Goal: Contribute content: Add original content to the website for others to see

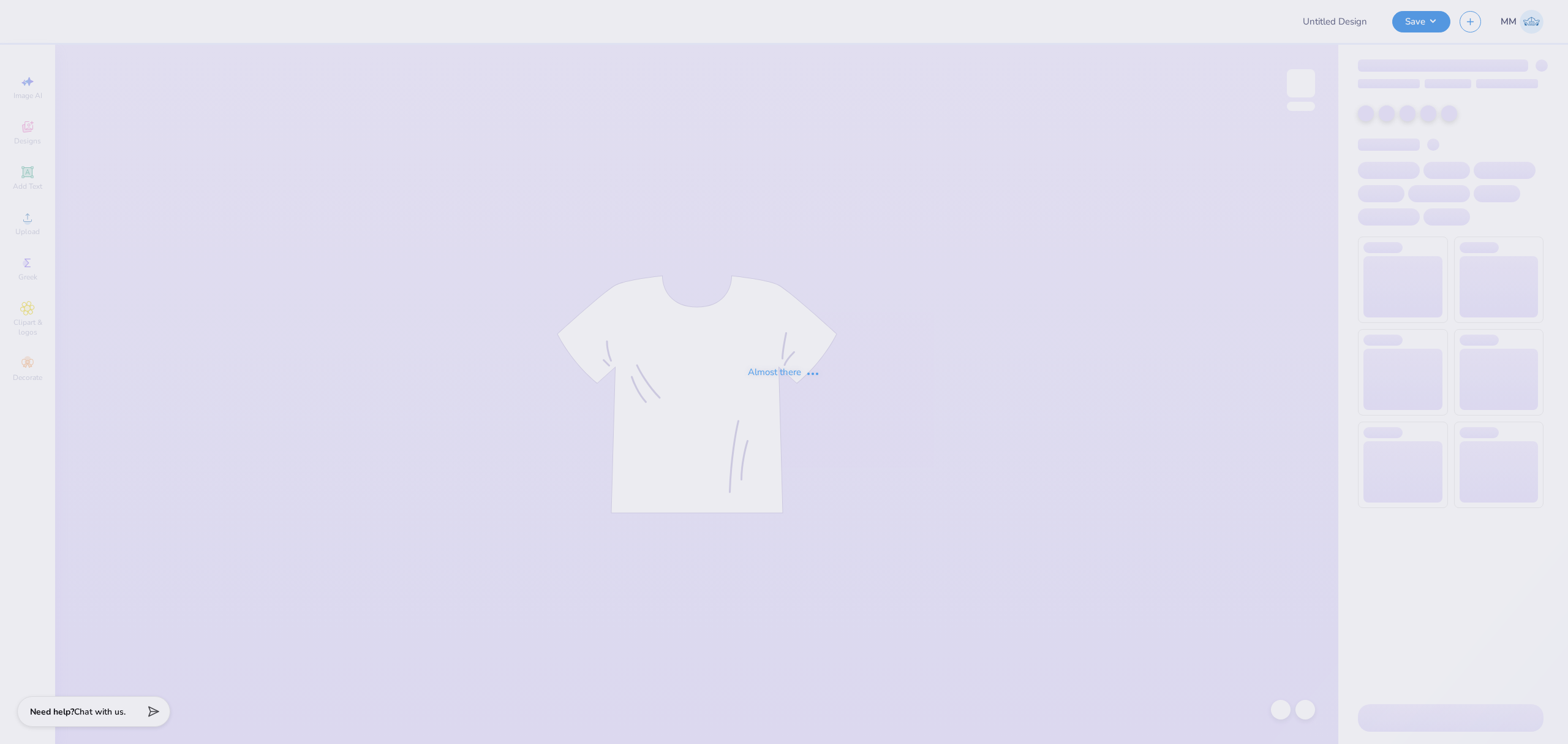
type input "Merch"
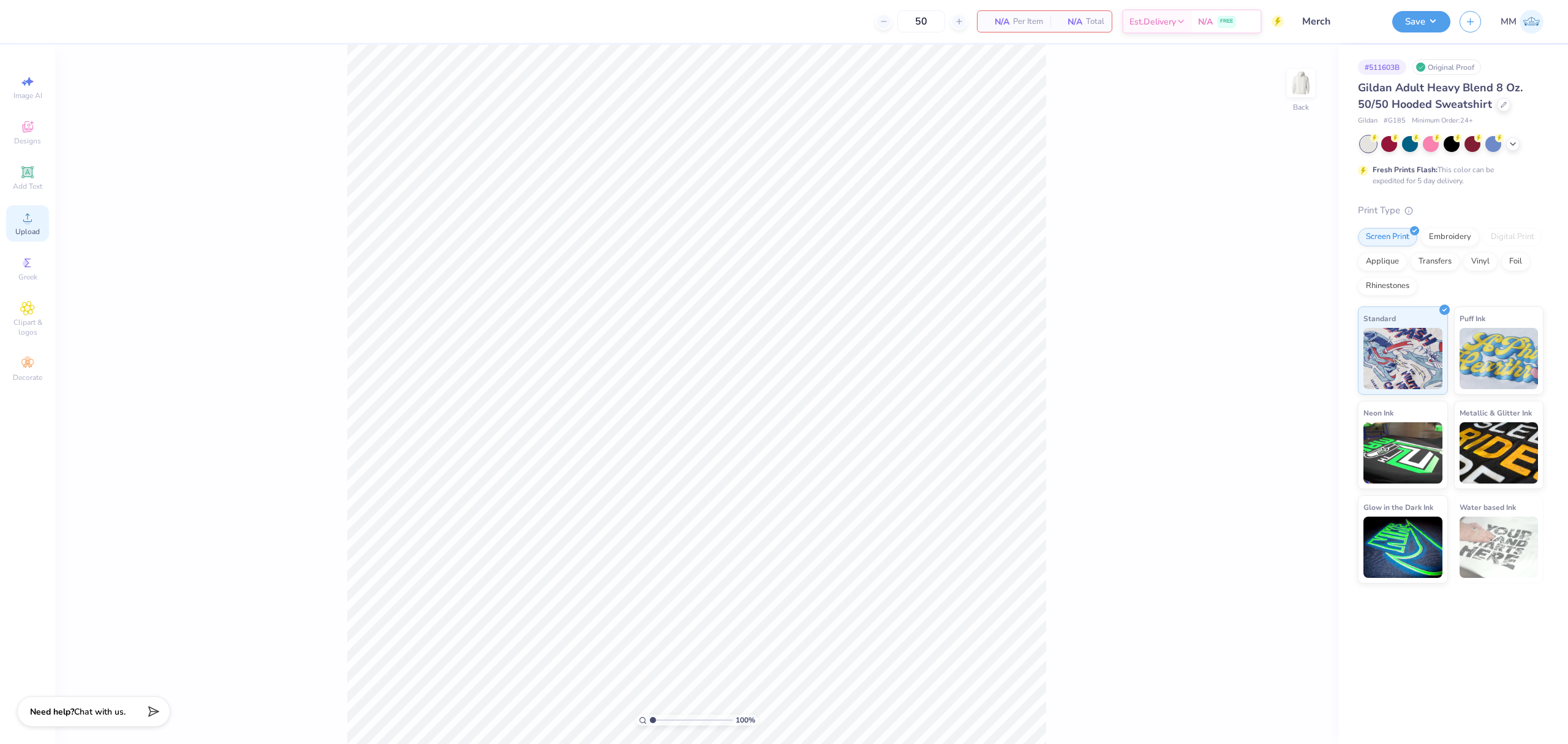
click at [17, 224] on div "Upload" at bounding box center [27, 224] width 43 height 36
click at [32, 218] on icon at bounding box center [27, 217] width 15 height 15
click at [1274, 353] on input "13.43" at bounding box center [1293, 357] width 44 height 17
type input "3.5"
type input "3.28"
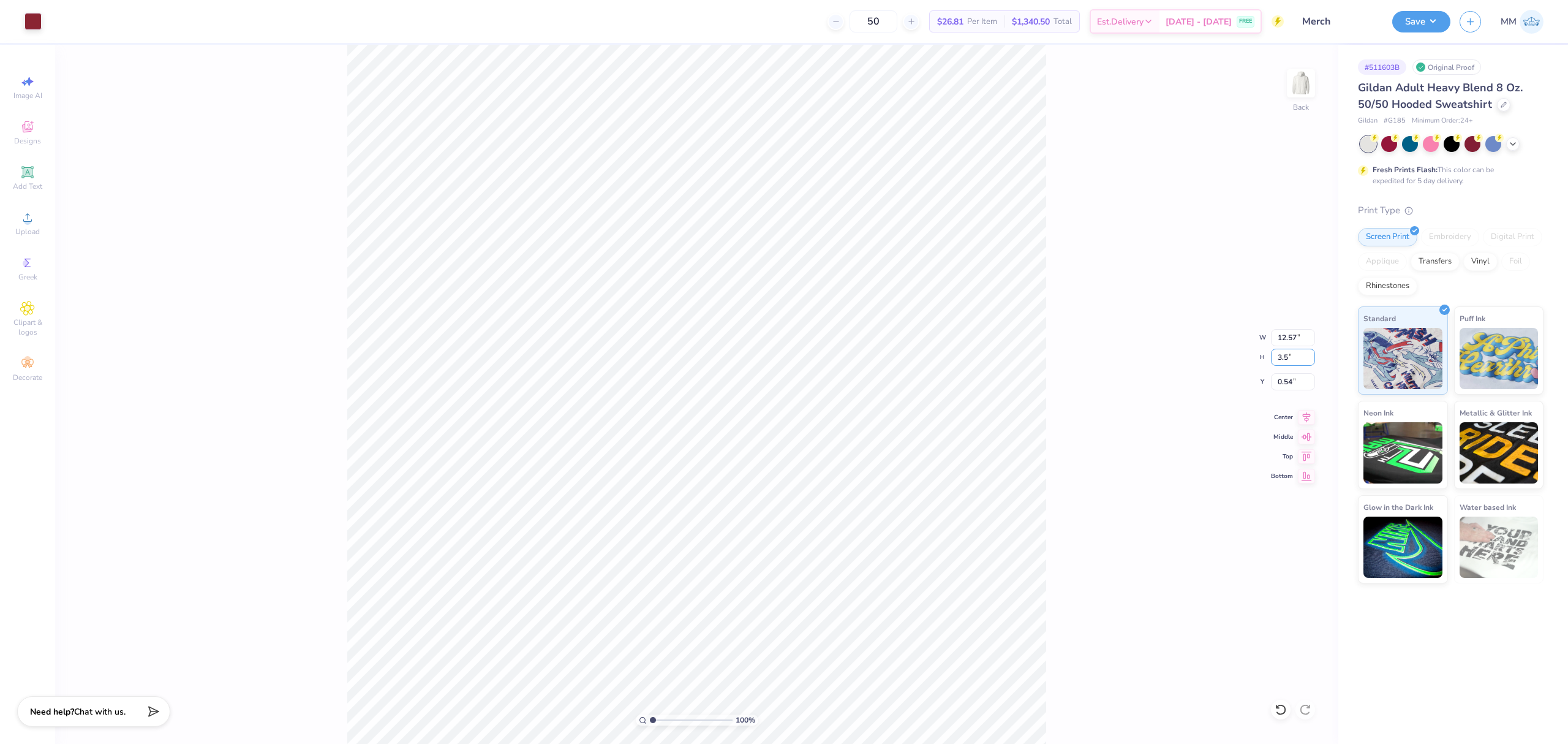
type input "3.50"
click at [1295, 386] on input "2.33" at bounding box center [1293, 381] width 44 height 17
type input "3.00"
click at [1304, 89] on img at bounding box center [1301, 83] width 49 height 49
click at [29, 222] on circle at bounding box center [27, 221] width 7 height 7
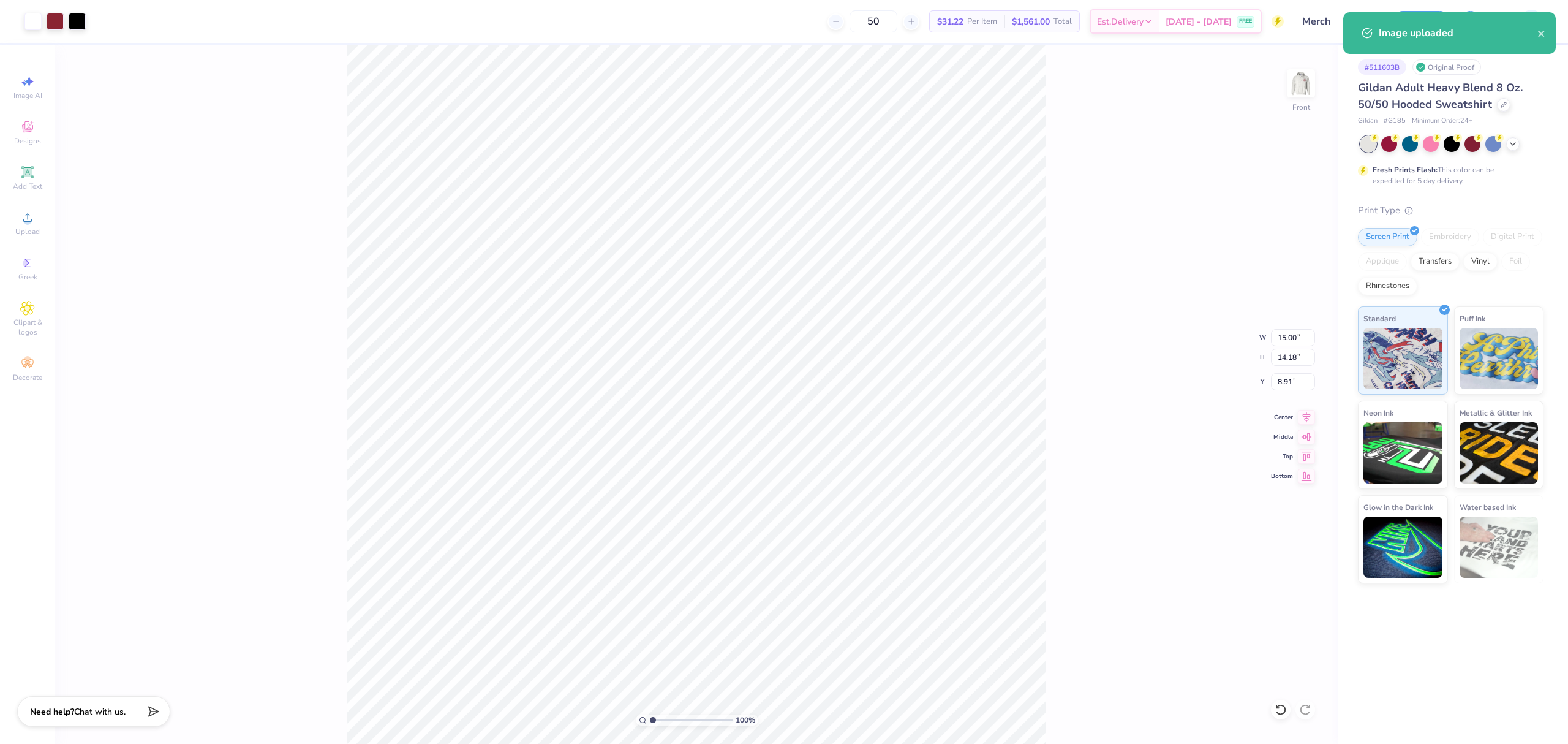
click at [1290, 321] on div "100 % Front W 15.00 15.00 " H 14.18 14.18 " Y 8.91 8.91 " Center Middle Top Bot…" at bounding box center [696, 394] width 1283 height 699
click at [1287, 342] on input "15.00" at bounding box center [1293, 337] width 44 height 17
type input "12.00"
type input "11.34"
click at [1278, 378] on input "10.33" at bounding box center [1293, 381] width 44 height 17
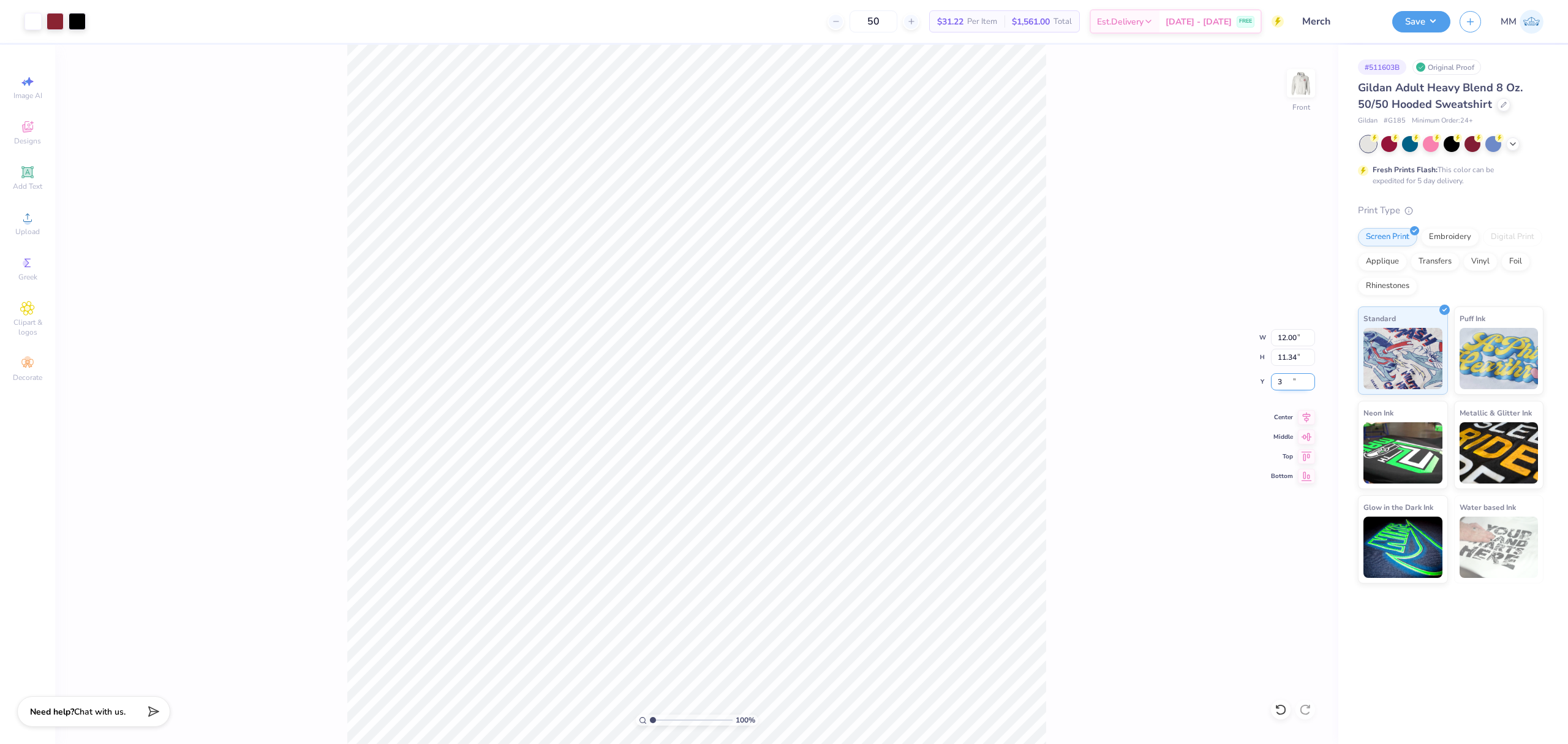
type input "6.00"
click at [1280, 378] on input "6.00" at bounding box center [1293, 381] width 44 height 17
click at [21, 174] on icon at bounding box center [27, 172] width 15 height 15
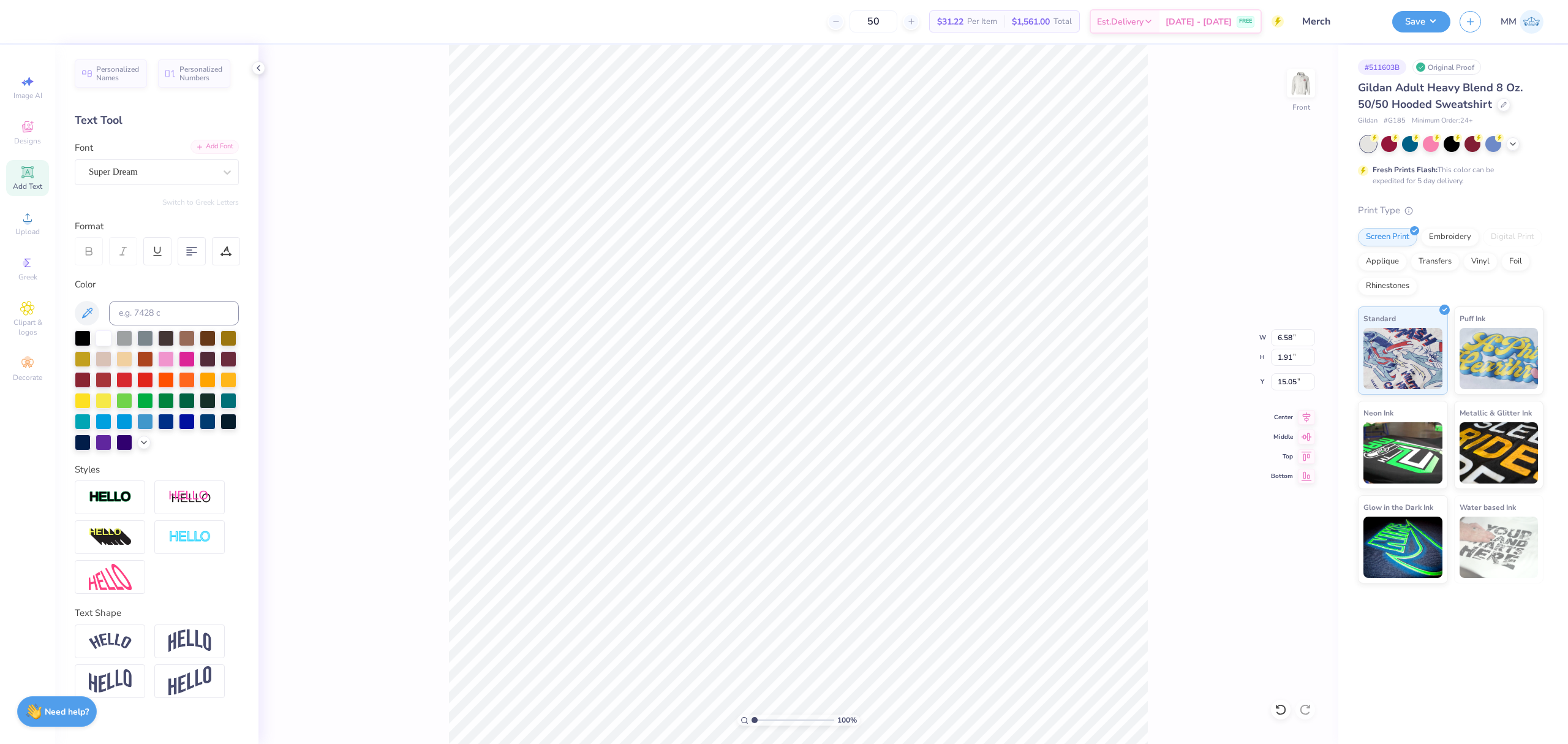
click at [217, 152] on div "Add Font" at bounding box center [215, 147] width 49 height 14
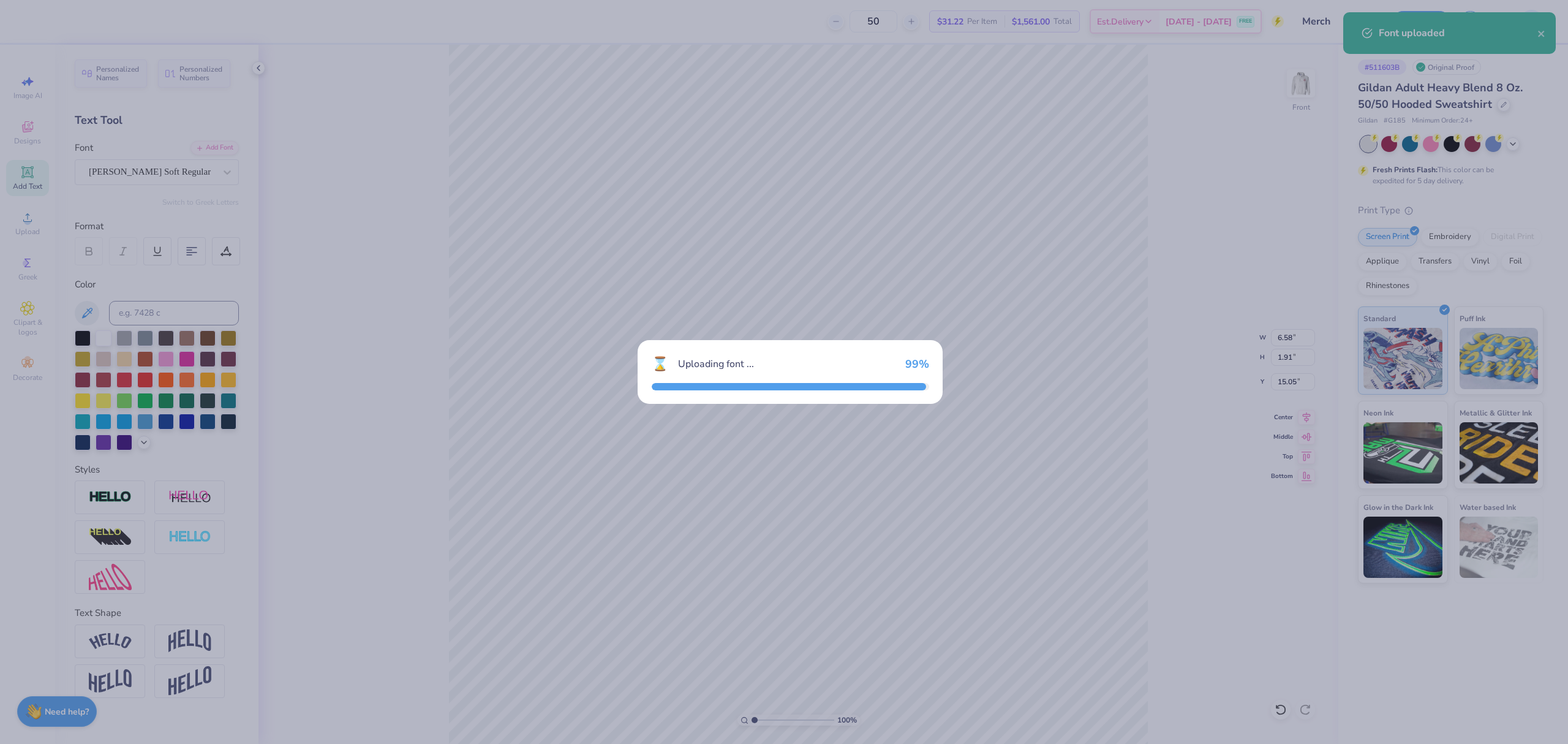
type input "4.97"
type input "1.95"
type input "15.02"
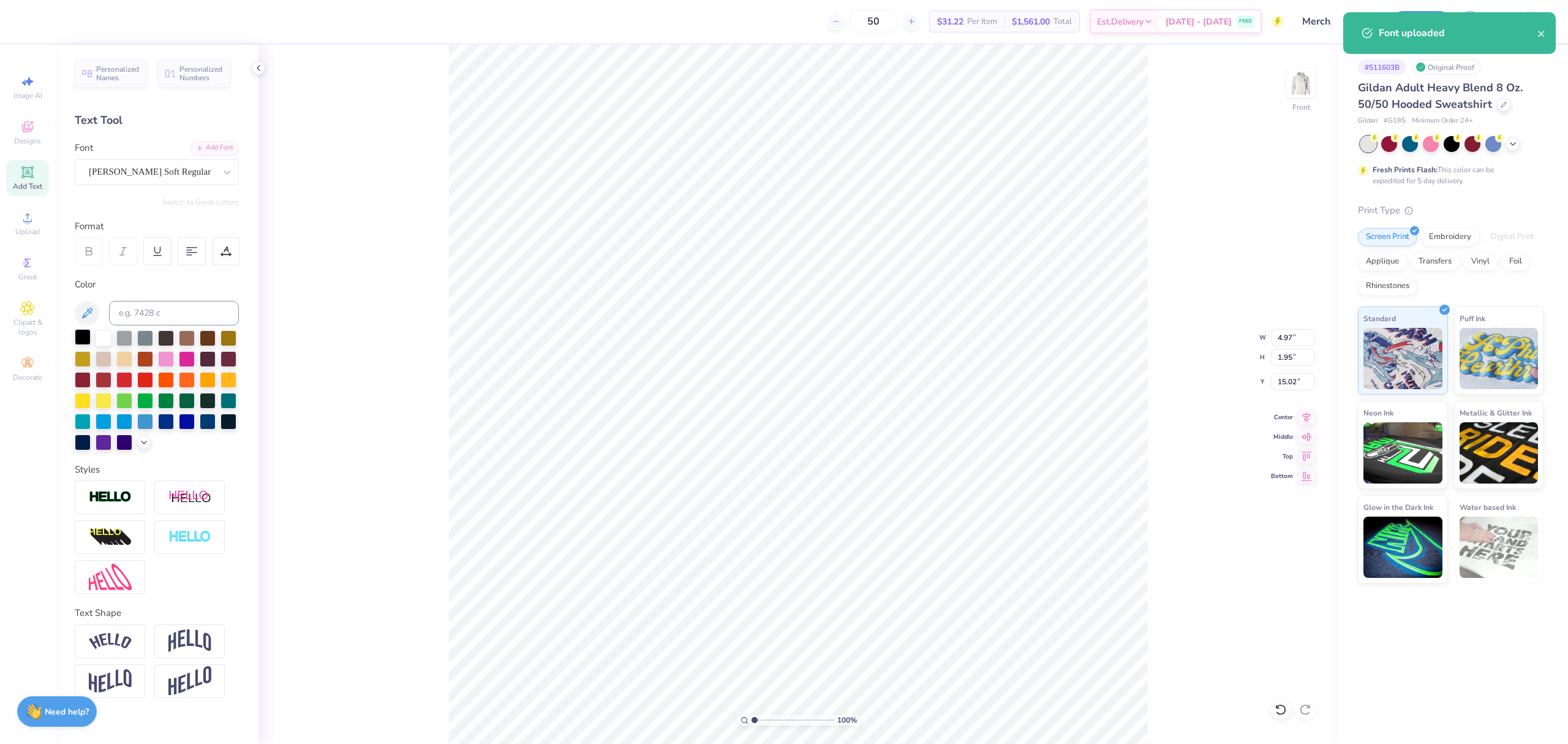
click at [79, 338] on div at bounding box center [82, 337] width 16 height 16
type input "2.12"
type input "0.83"
type input "17.15"
type textarea "University of South Carolina"
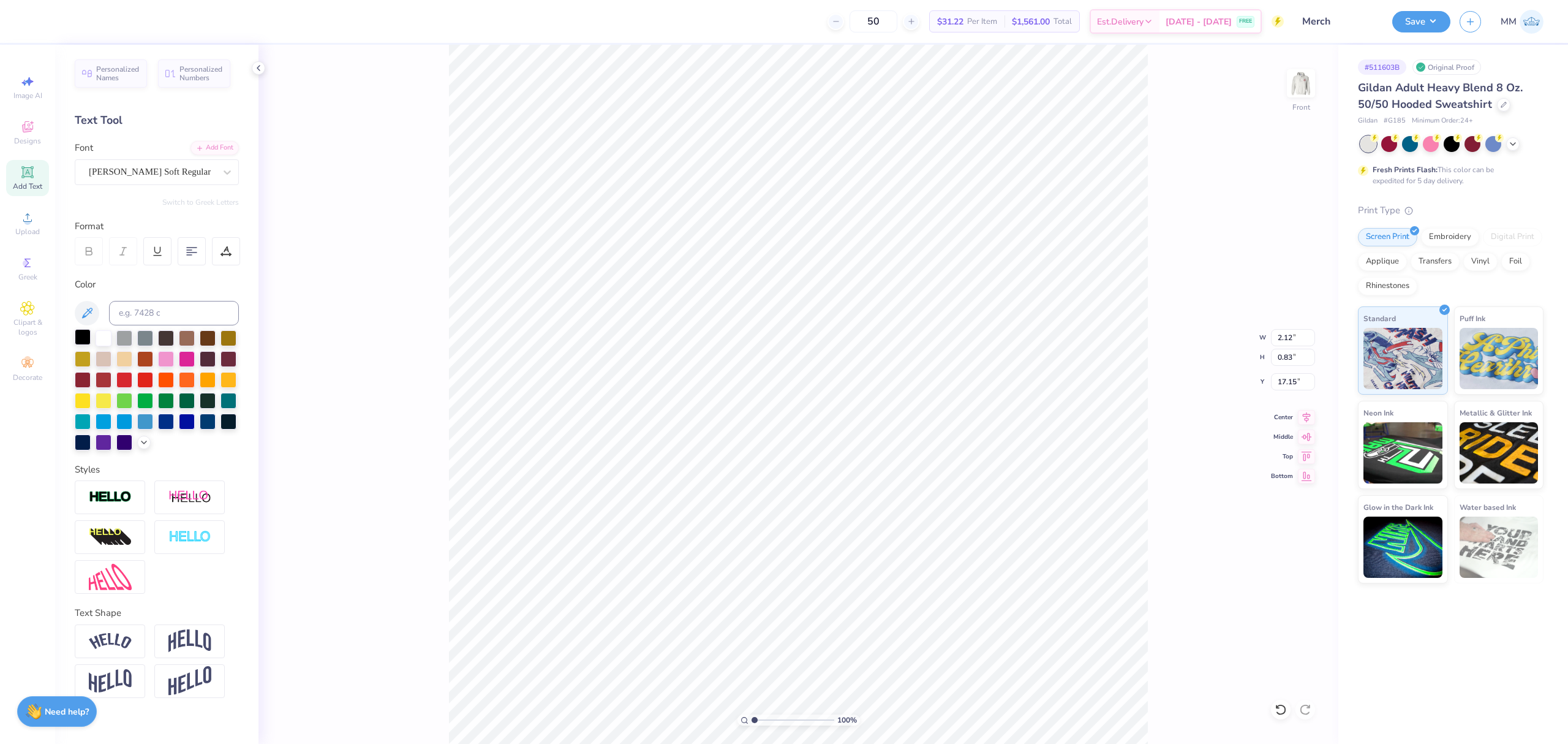
scroll to position [13, 7]
type input "7.57"
type input "0.45"
click at [829, 515] on li "Duplicate" at bounding box center [846, 510] width 97 height 24
type input "19.77"
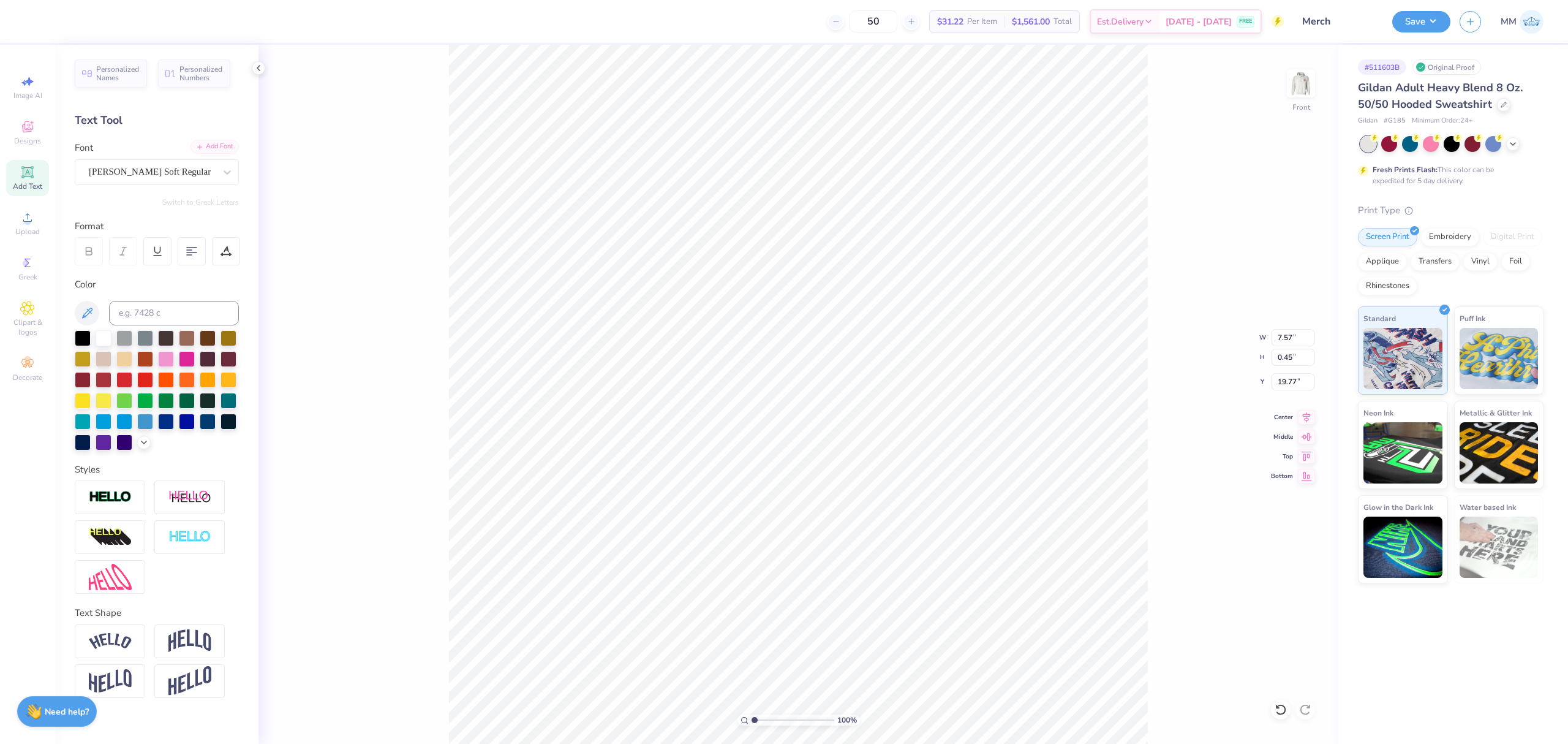
click at [221, 149] on div "Add Font" at bounding box center [215, 147] width 49 height 14
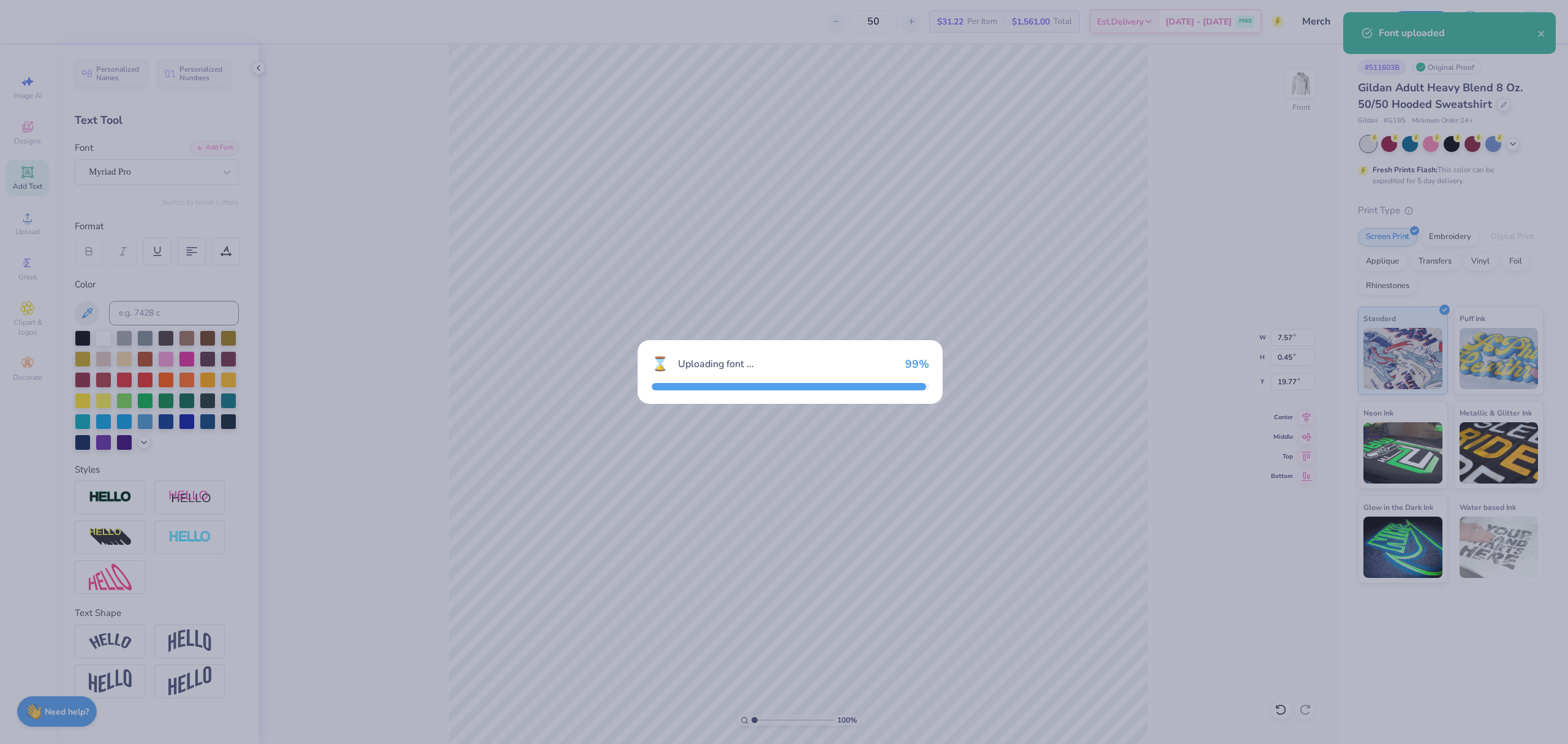
type input "6.98"
type input "0.57"
type input "19.71"
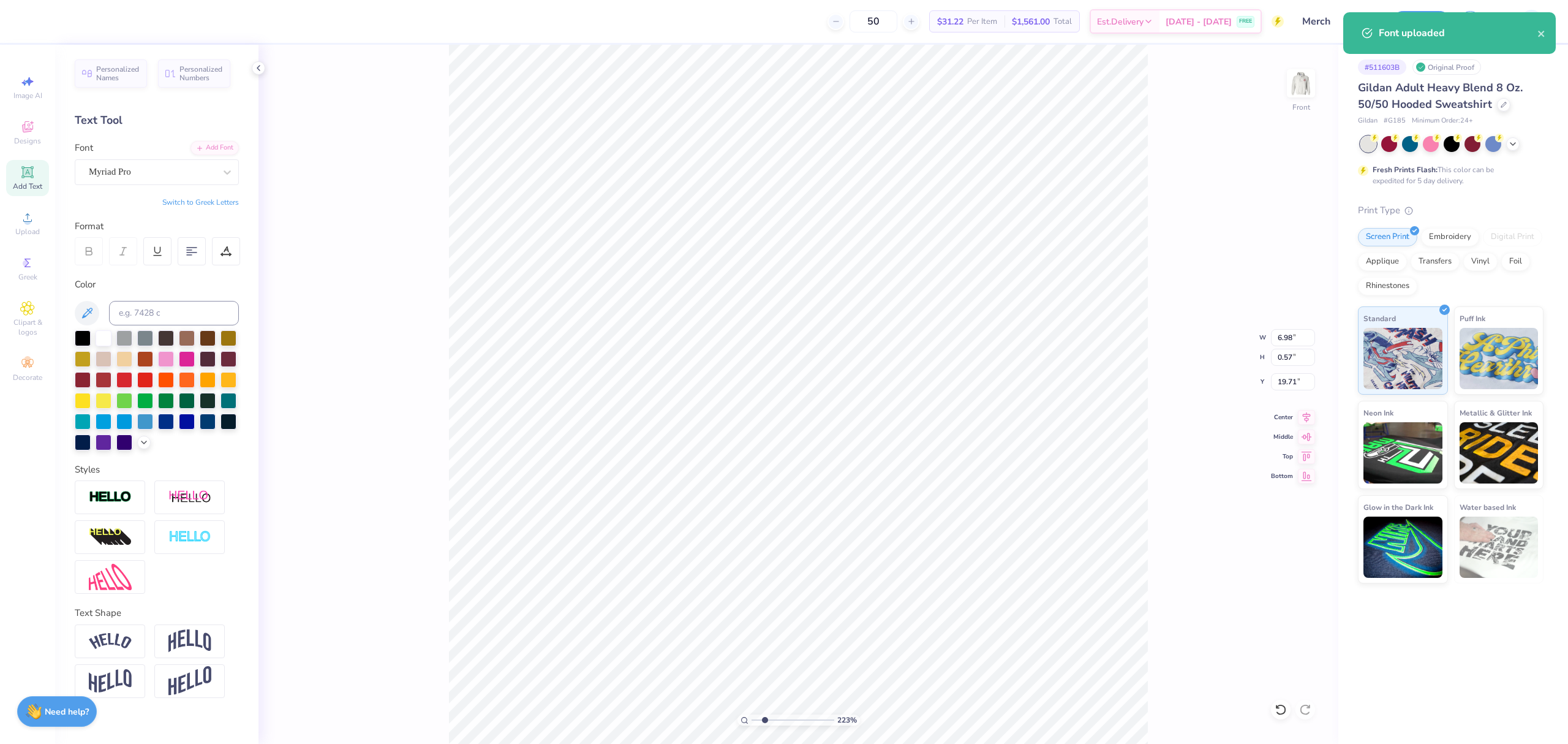
drag, startPoint x: 753, startPoint y: 719, endPoint x: 764, endPoint y: 722, distance: 11.4
type input "2.23"
click at [764, 722] on input "range" at bounding box center [793, 720] width 82 height 11
type textarea "®"
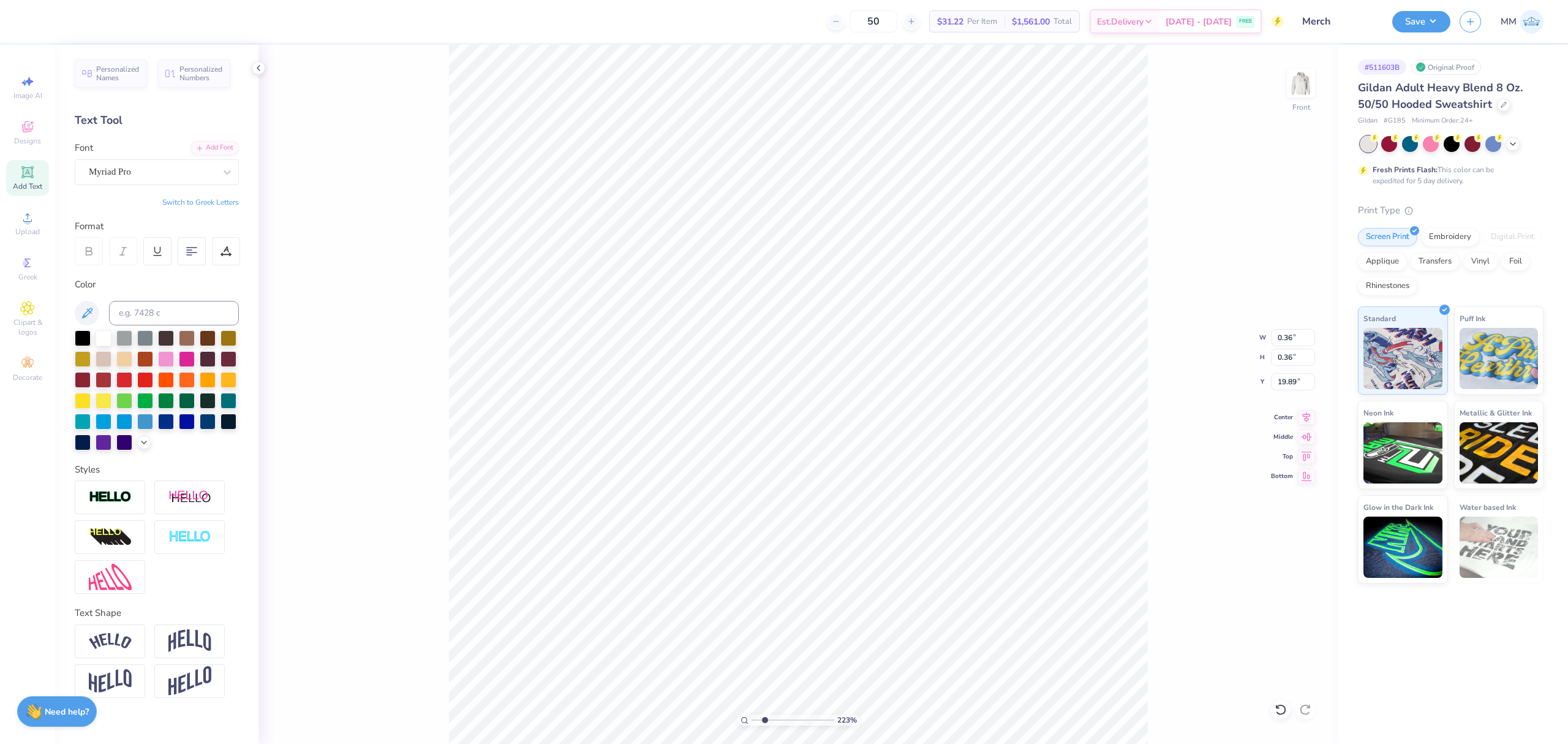
type input "0.36"
type input "18.77"
drag, startPoint x: 772, startPoint y: 718, endPoint x: 782, endPoint y: 719, distance: 10.0
type input "4.41"
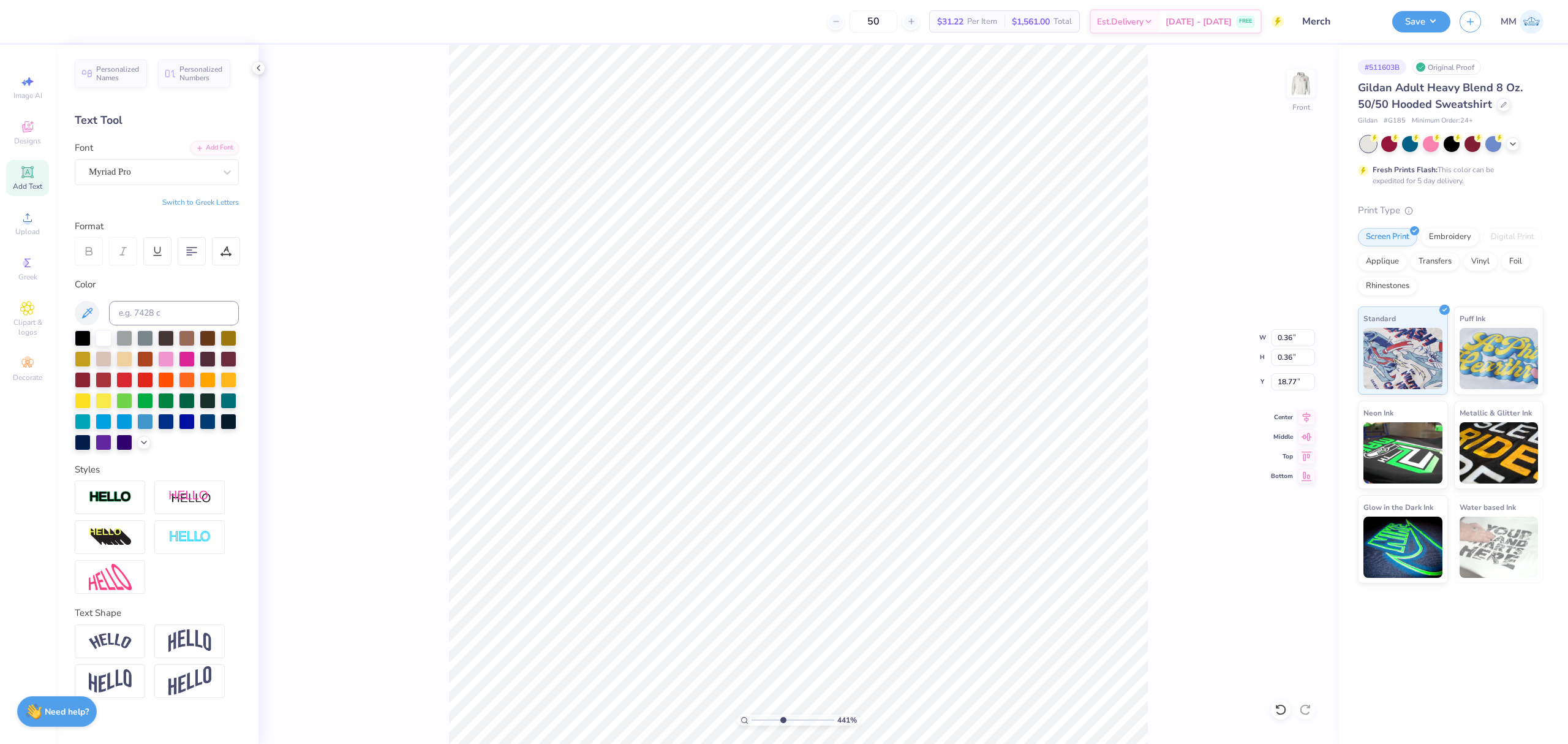
click at [782, 719] on input "range" at bounding box center [793, 720] width 82 height 11
type input "0.29"
drag, startPoint x: 782, startPoint y: 719, endPoint x: 742, endPoint y: 713, distance: 40.4
type input "1"
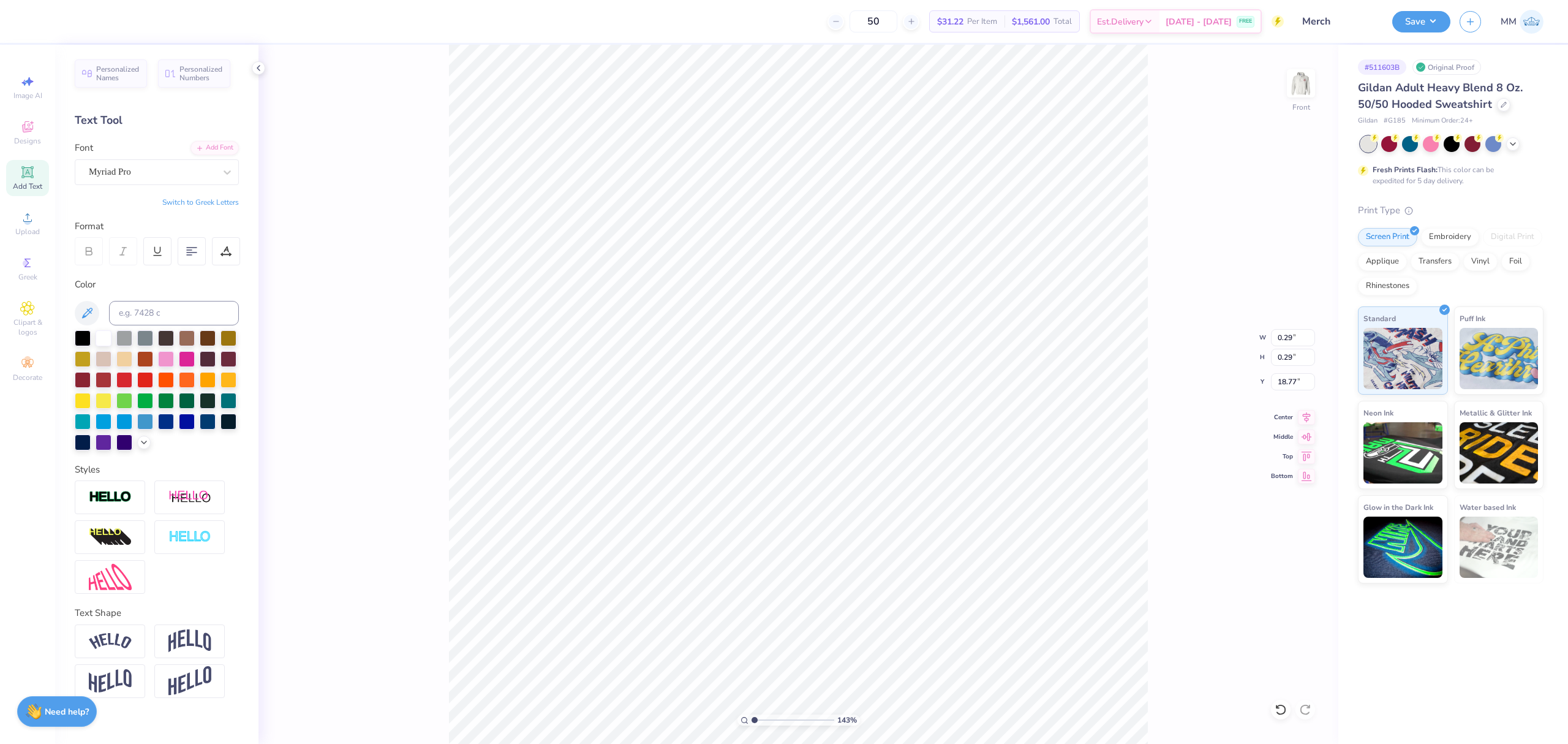
click at [752, 714] on input "range" at bounding box center [793, 720] width 82 height 11
type input "16.89"
type input "2.63"
click at [768, 724] on input "range" at bounding box center [793, 720] width 82 height 11
type input "9.45"
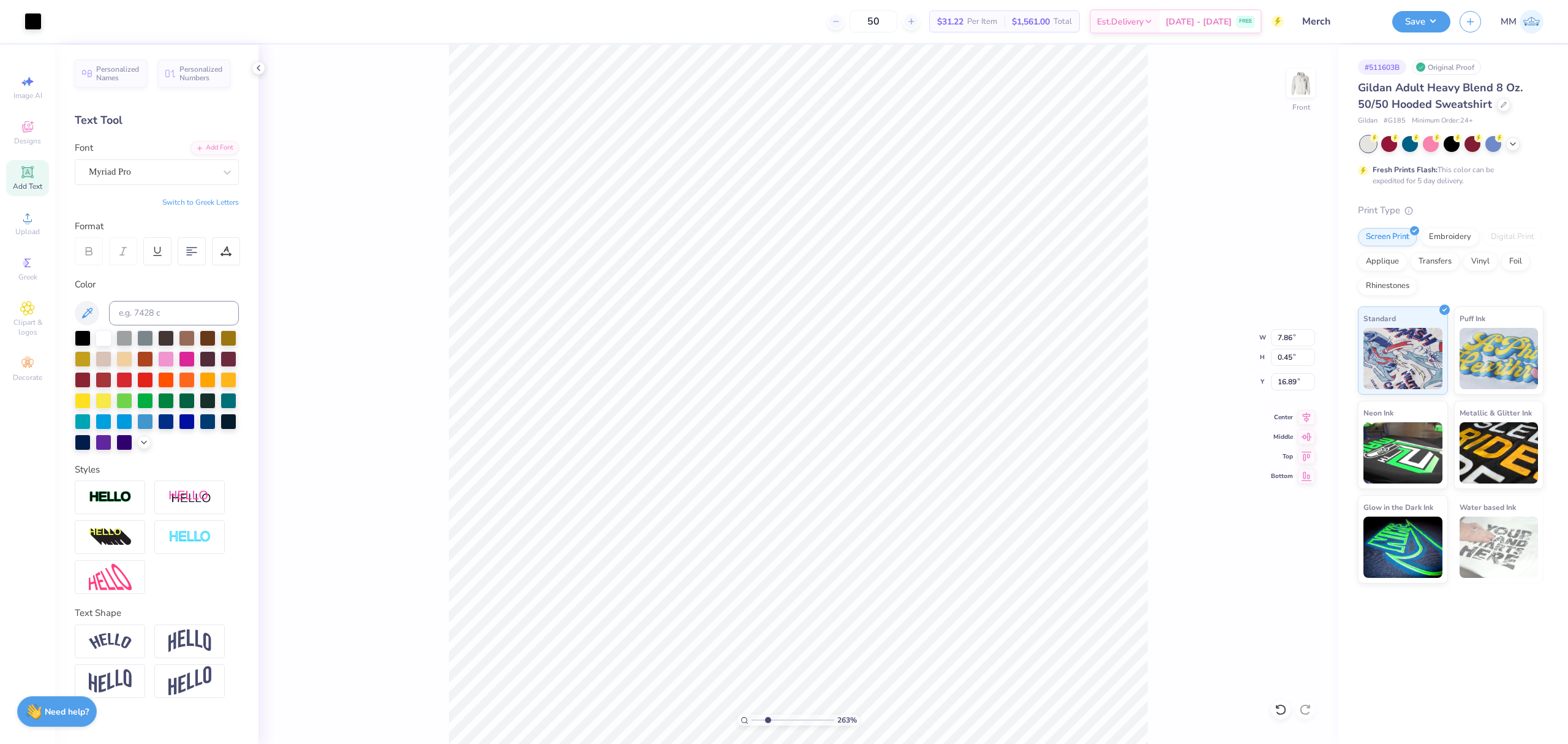
type input "0.55"
click at [1304, 415] on icon at bounding box center [1307, 415] width 17 height 15
type input "16.68"
type input "9.51"
click at [1310, 414] on icon at bounding box center [1307, 415] width 8 height 10
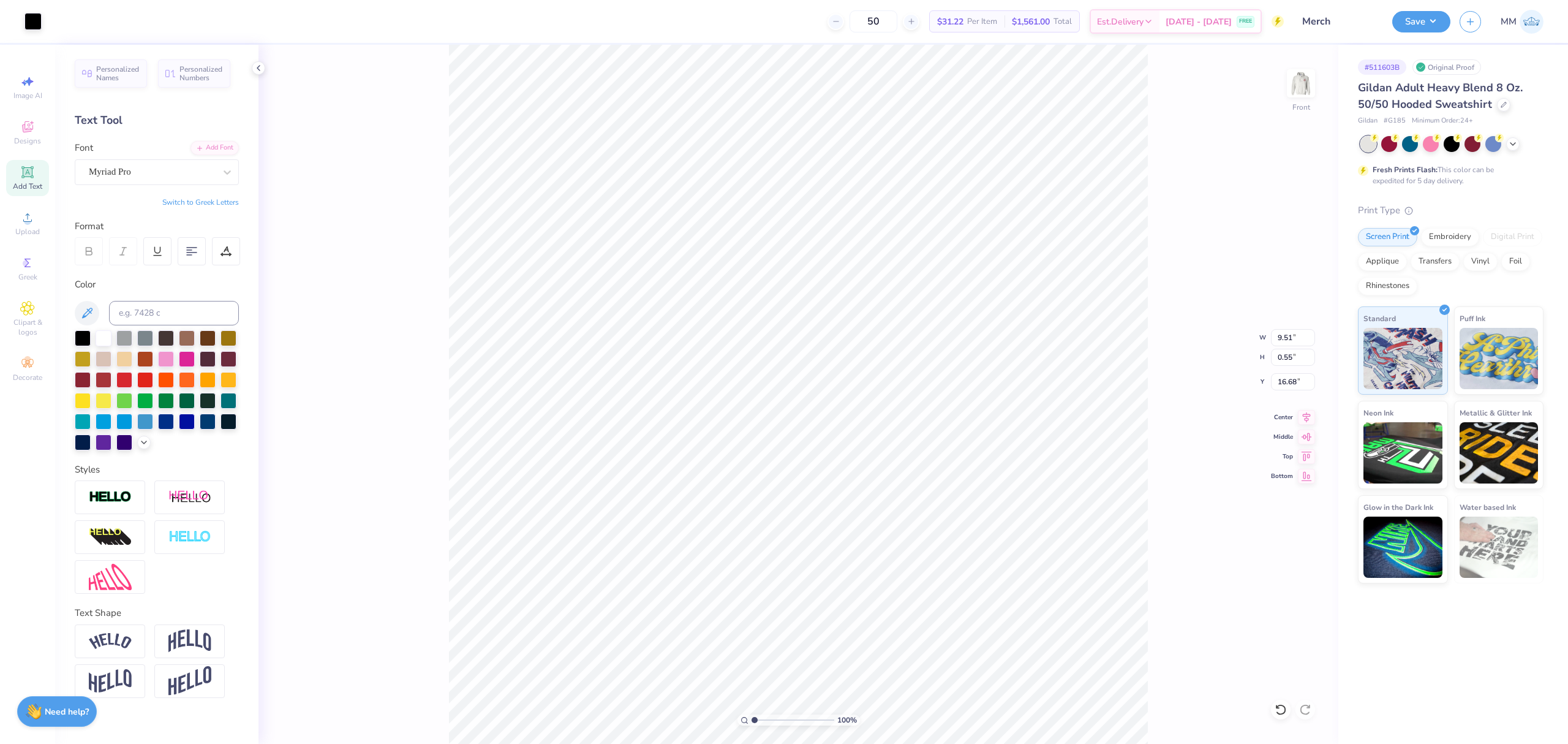
drag, startPoint x: 769, startPoint y: 721, endPoint x: 729, endPoint y: 720, distance: 40.0
type input "1"
click at [752, 720] on input "range" at bounding box center [793, 720] width 82 height 11
click at [1278, 331] on input "12.00" at bounding box center [1293, 337] width 44 height 17
type input "12.50"
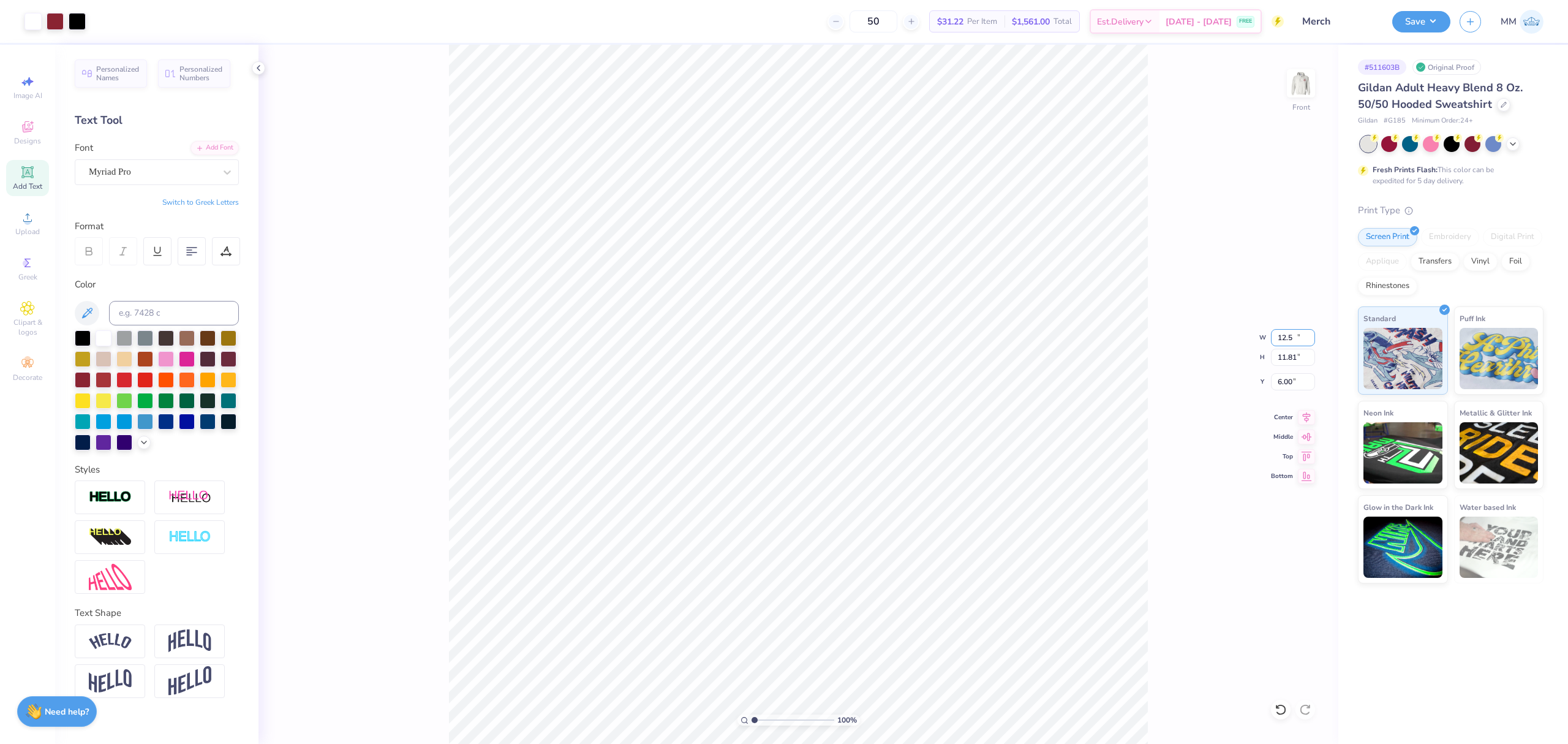
type input "11.81"
click at [1435, 20] on button "Save" at bounding box center [1421, 20] width 58 height 21
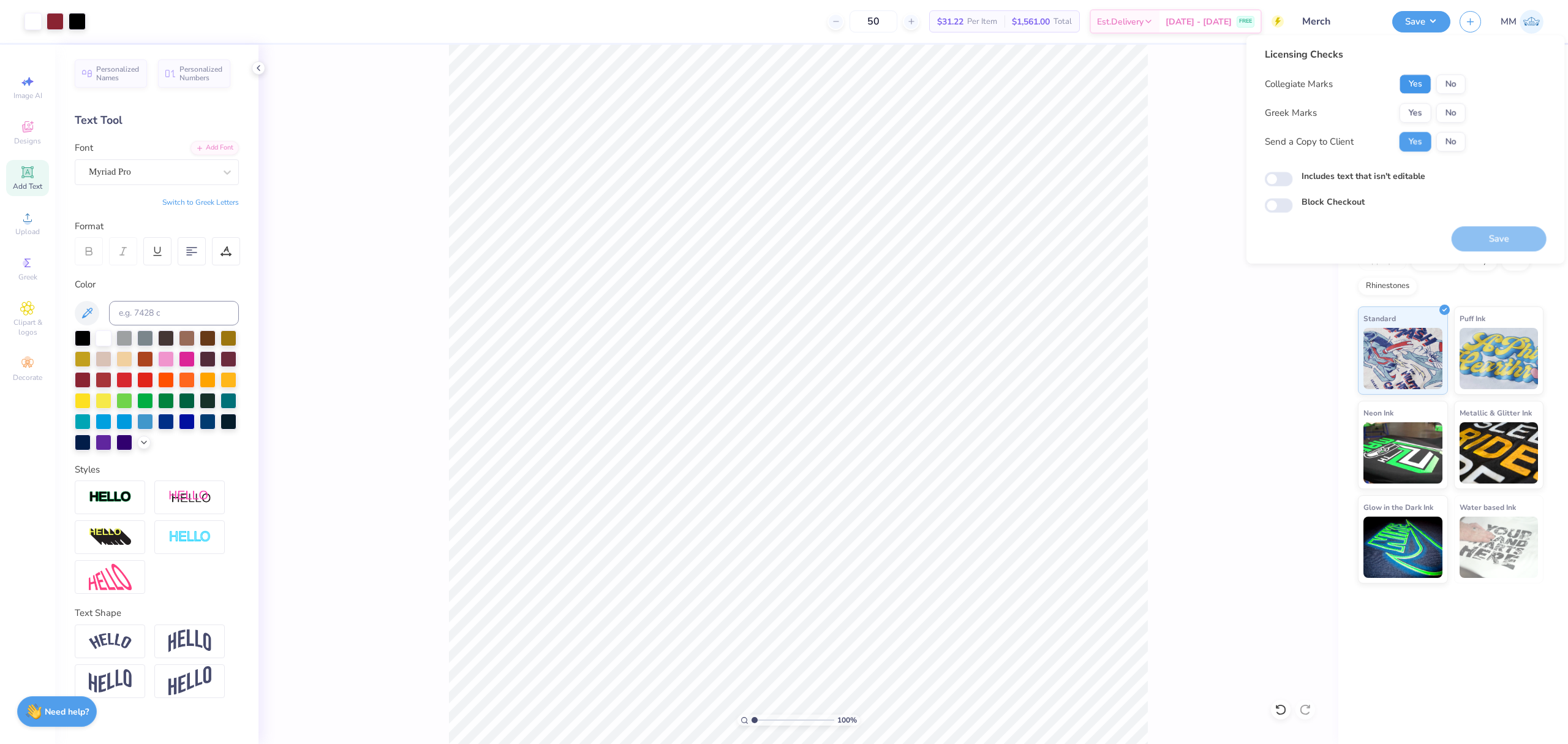
click at [1425, 86] on button "Yes" at bounding box center [1416, 83] width 32 height 20
click at [1443, 109] on button "No" at bounding box center [1451, 112] width 29 height 20
click at [1398, 174] on label "Includes text that isn't editable" at bounding box center [1364, 176] width 124 height 13
click at [1293, 174] on input "Includes text that isn't editable" at bounding box center [1279, 179] width 28 height 15
checkbox input "true"
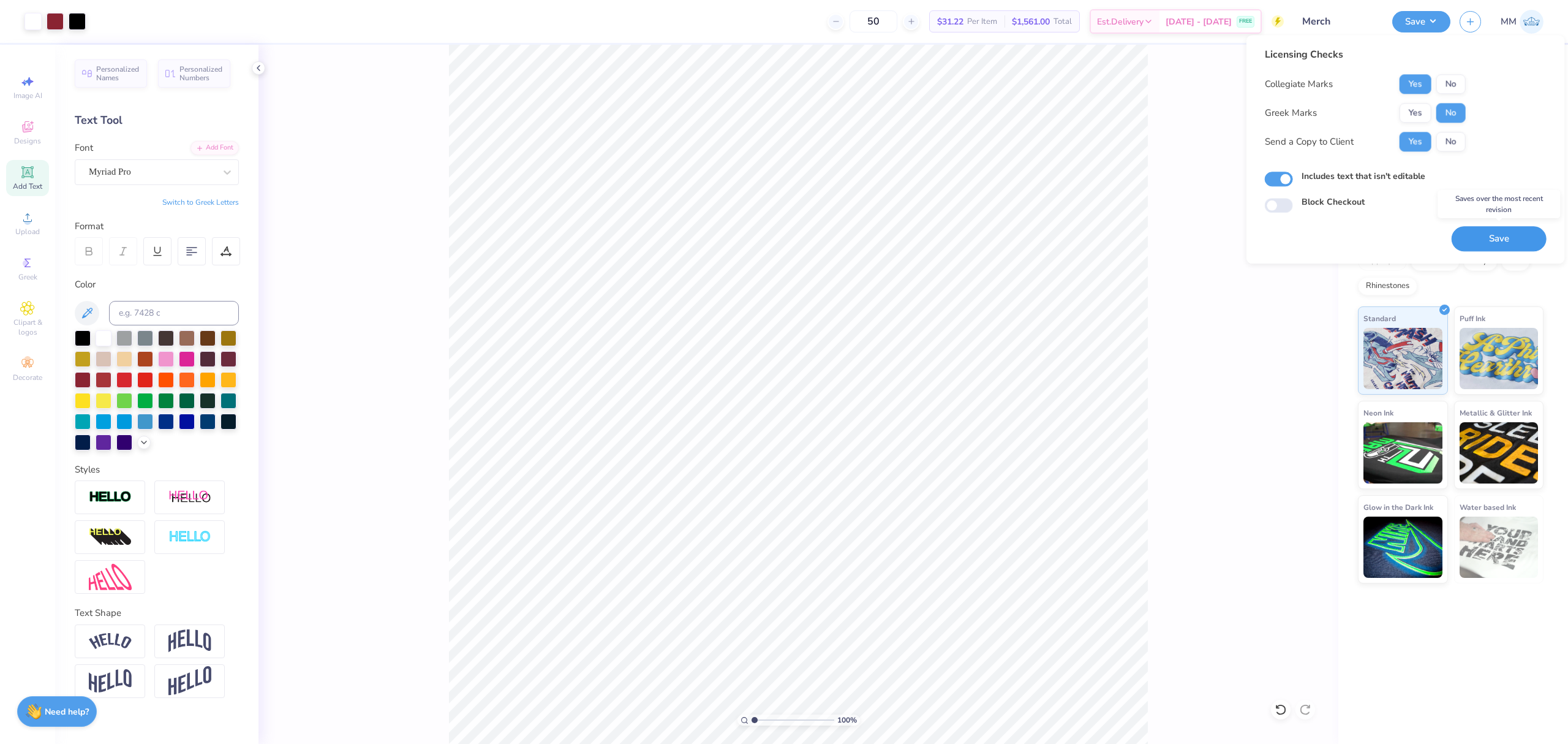
click at [1491, 235] on button "Save" at bounding box center [1499, 239] width 95 height 25
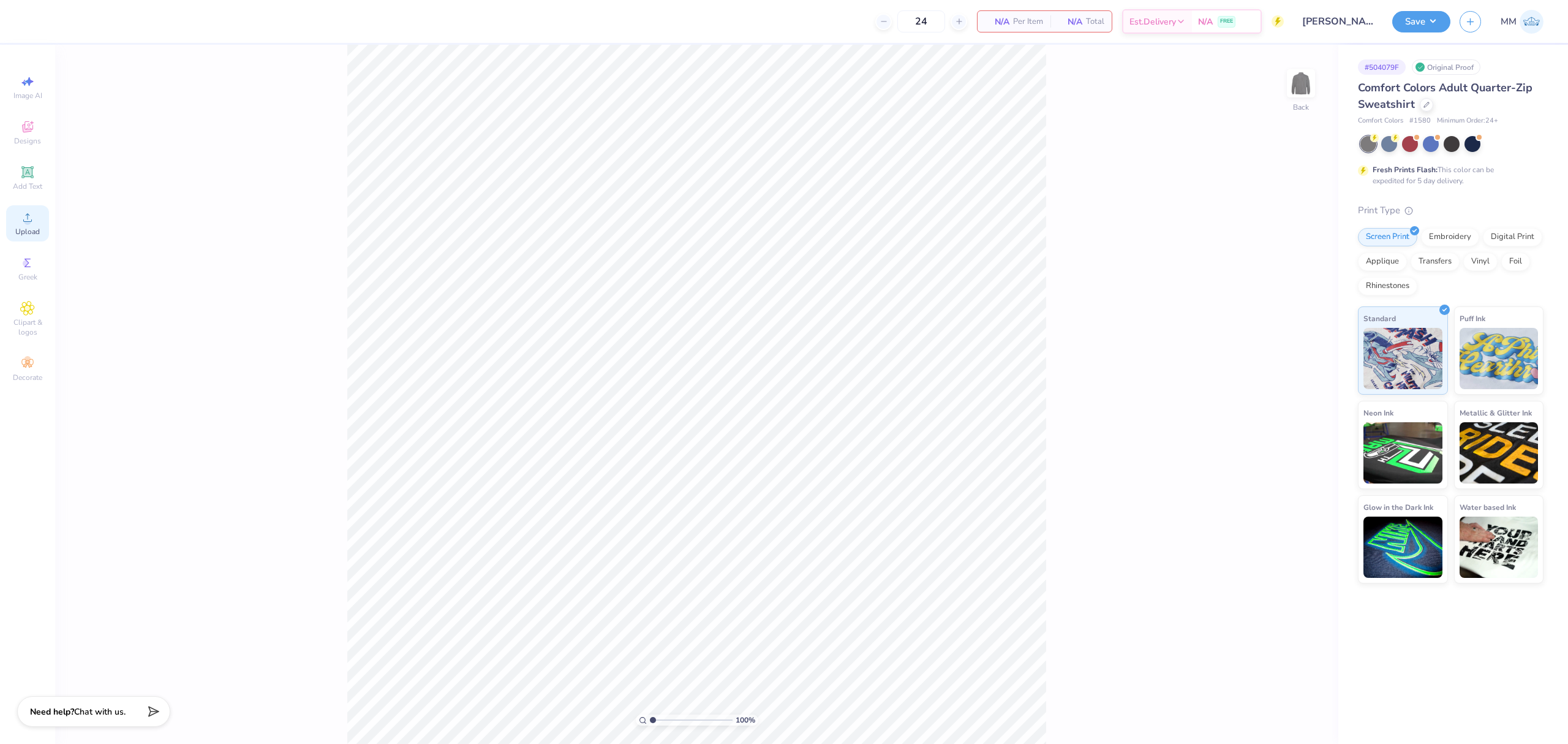
click at [35, 216] on icon at bounding box center [27, 217] width 15 height 15
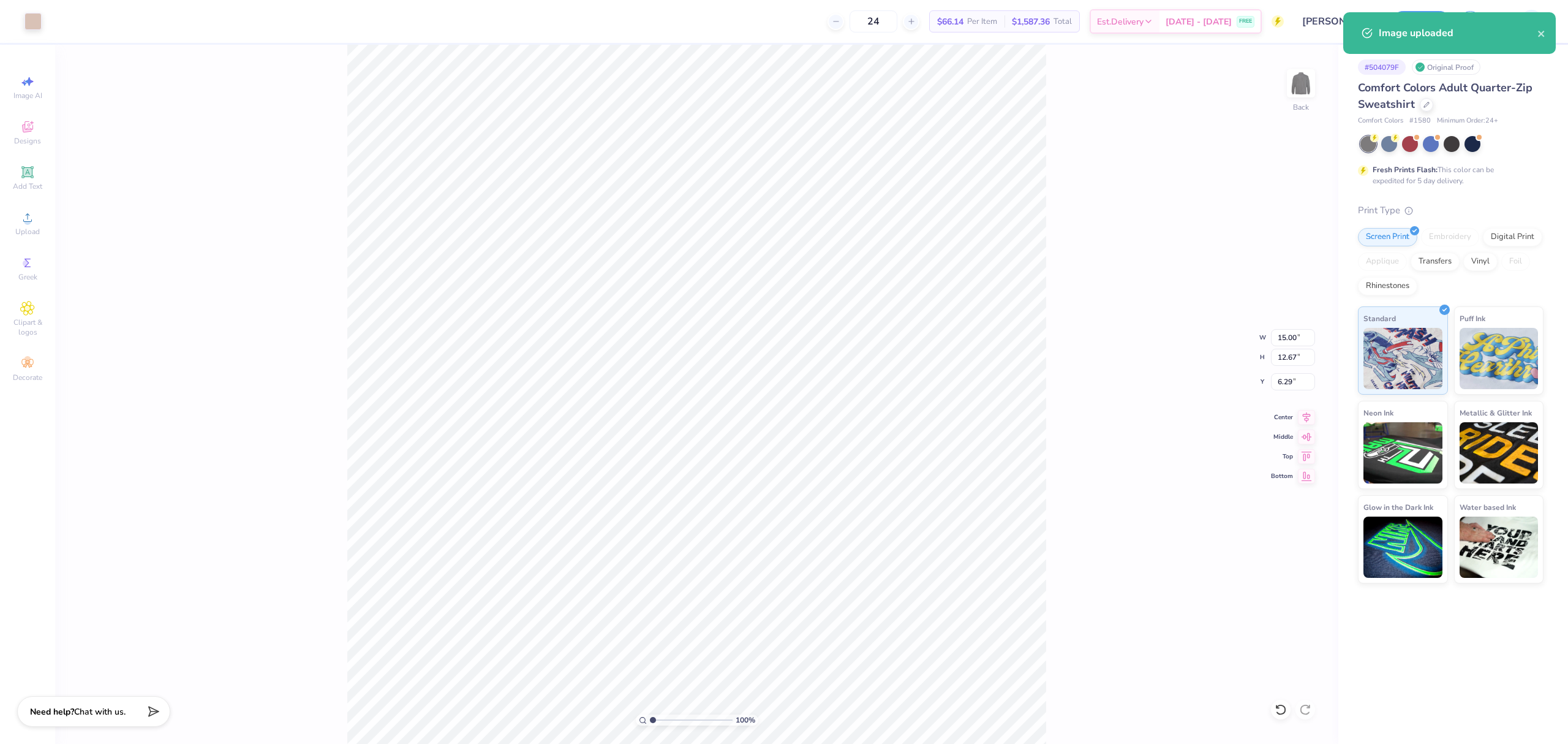
type input "10.42"
type input "8.81"
type input "6.94"
click at [30, 165] on icon at bounding box center [27, 172] width 15 height 15
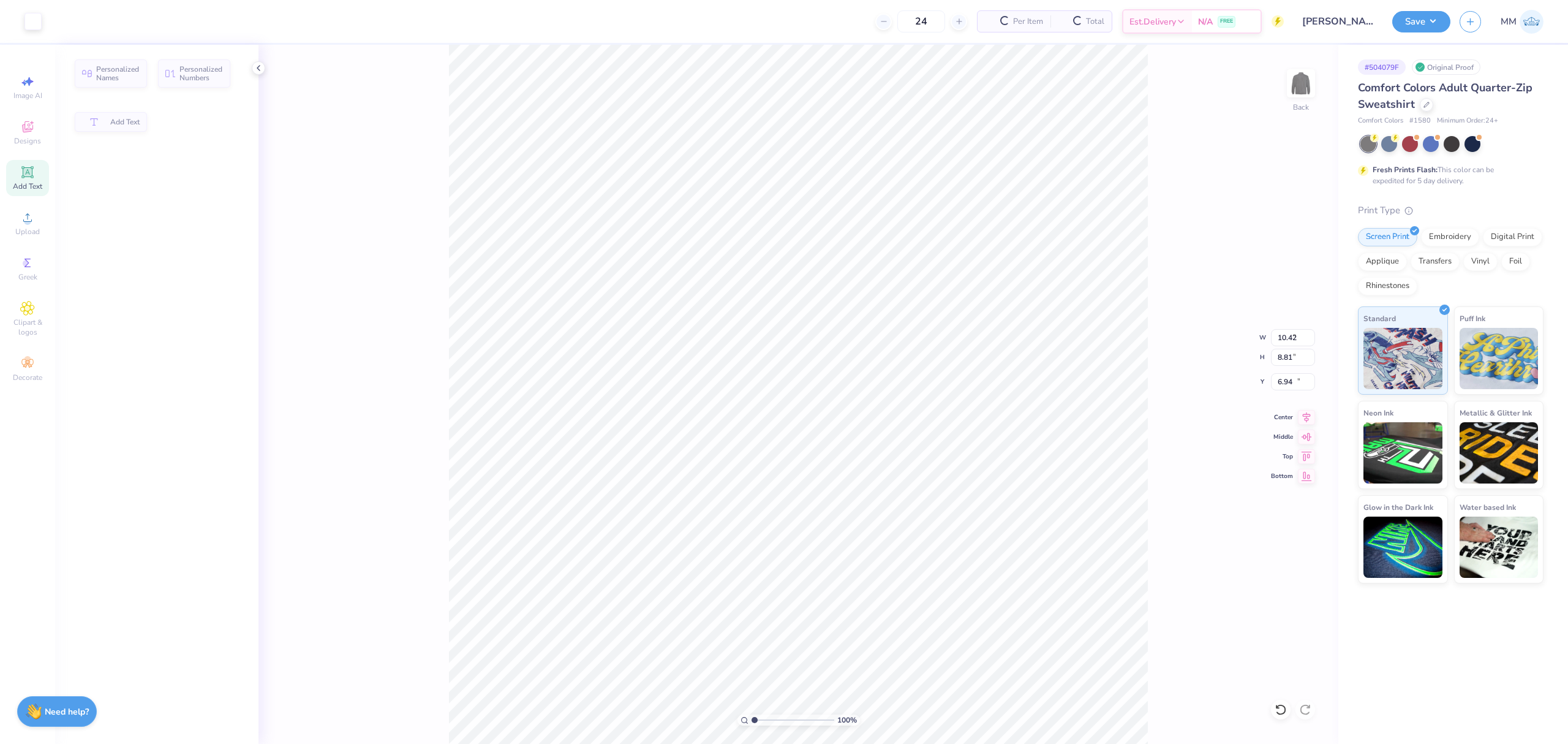
type input "6.37"
type input "1.84"
type input "11.70"
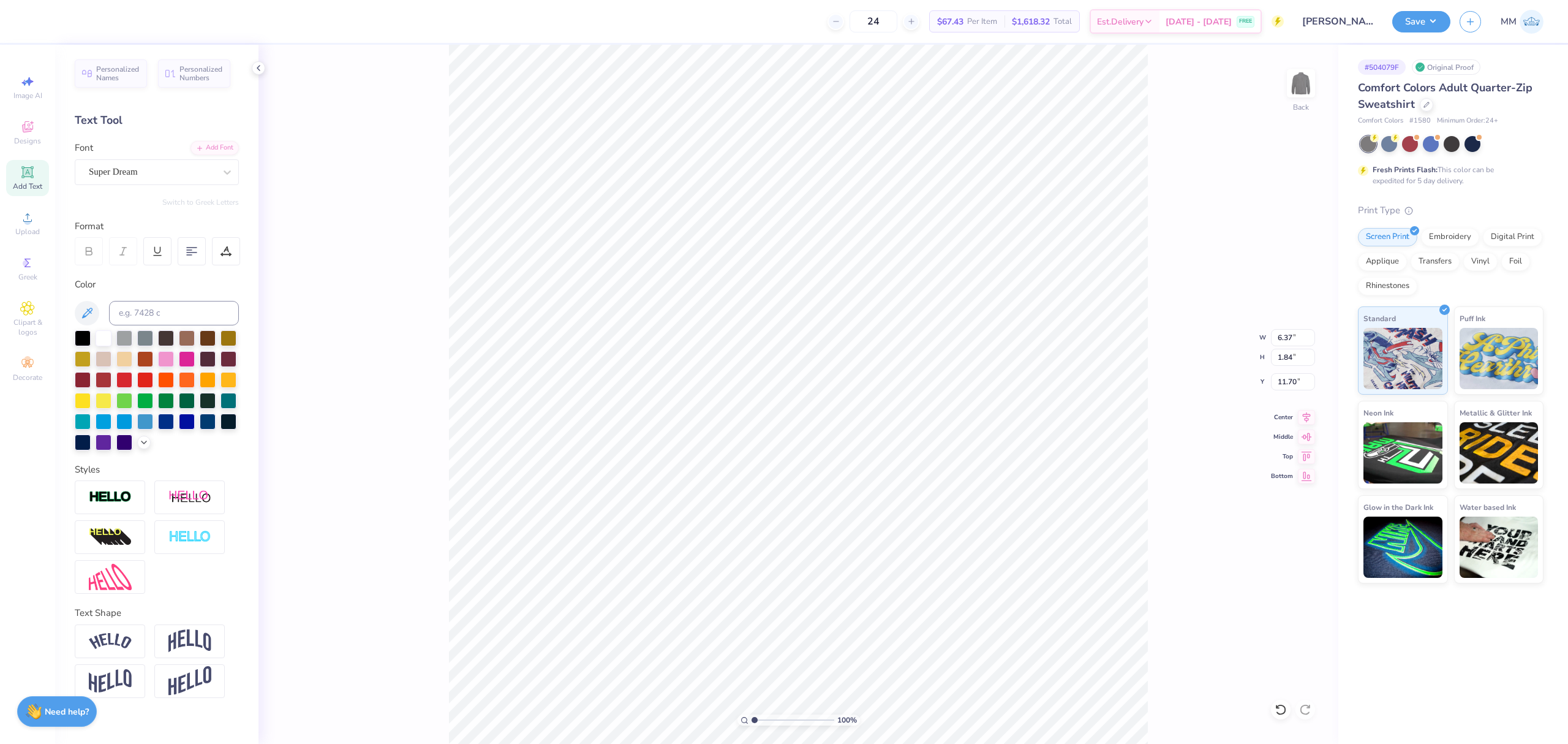
scroll to position [13, 2]
type textarea "GW LAW"
click at [224, 148] on div "Add Font" at bounding box center [215, 147] width 49 height 14
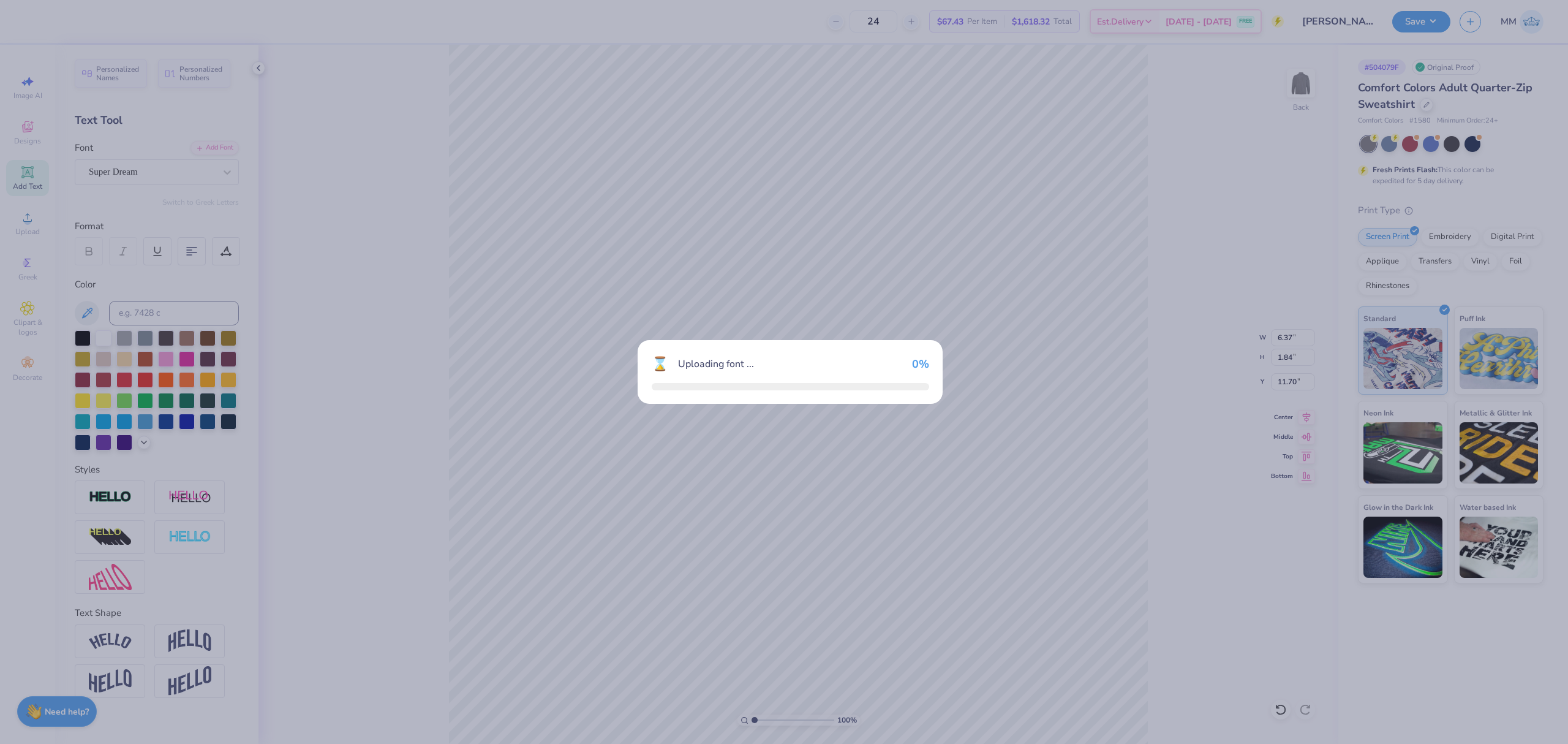
type input "10.17"
type input "1.85"
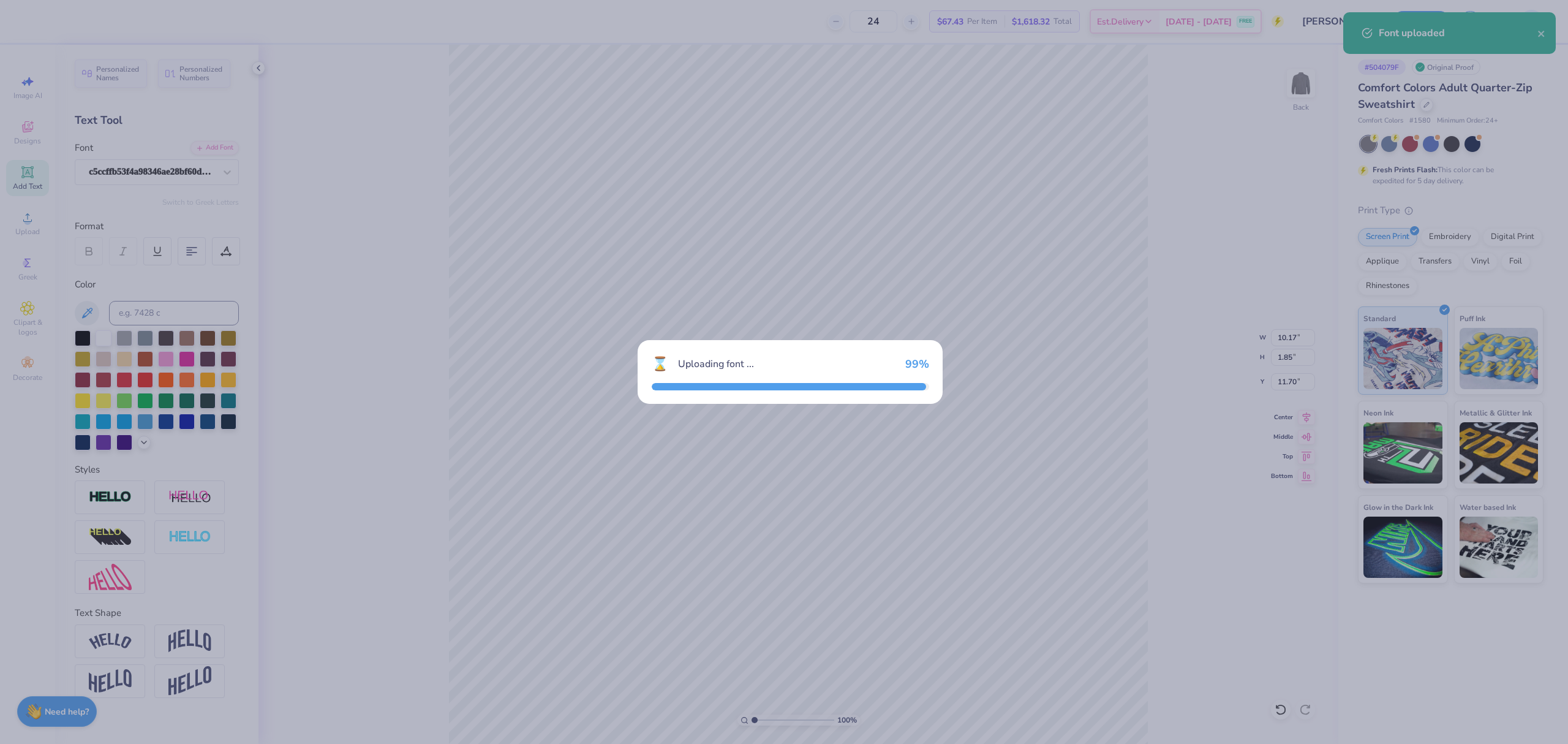
type input "10.97"
type input "1.84"
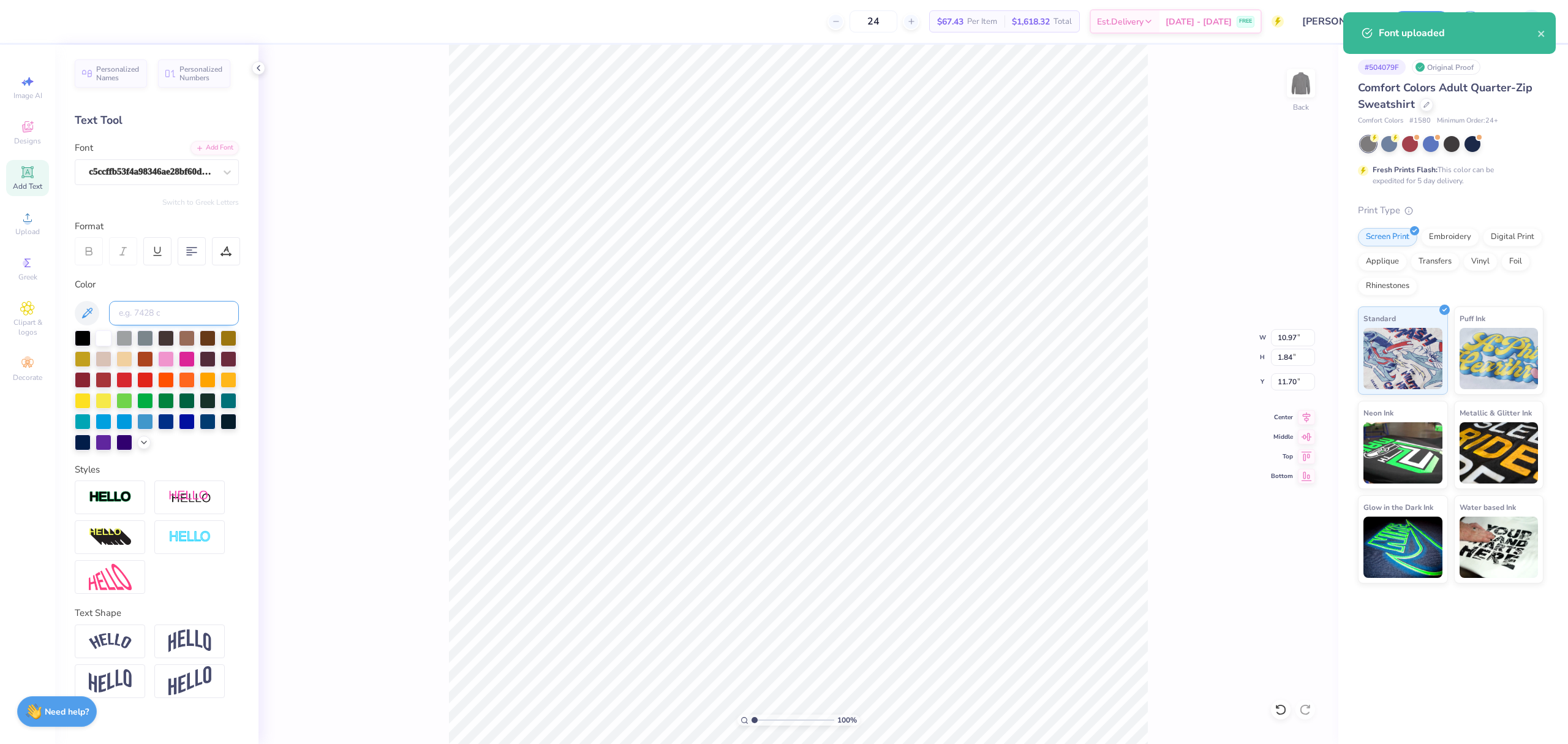
click at [138, 307] on input at bounding box center [173, 312] width 129 height 24
type input "4755"
type input "13.90"
type input "8.19"
type input "1.37"
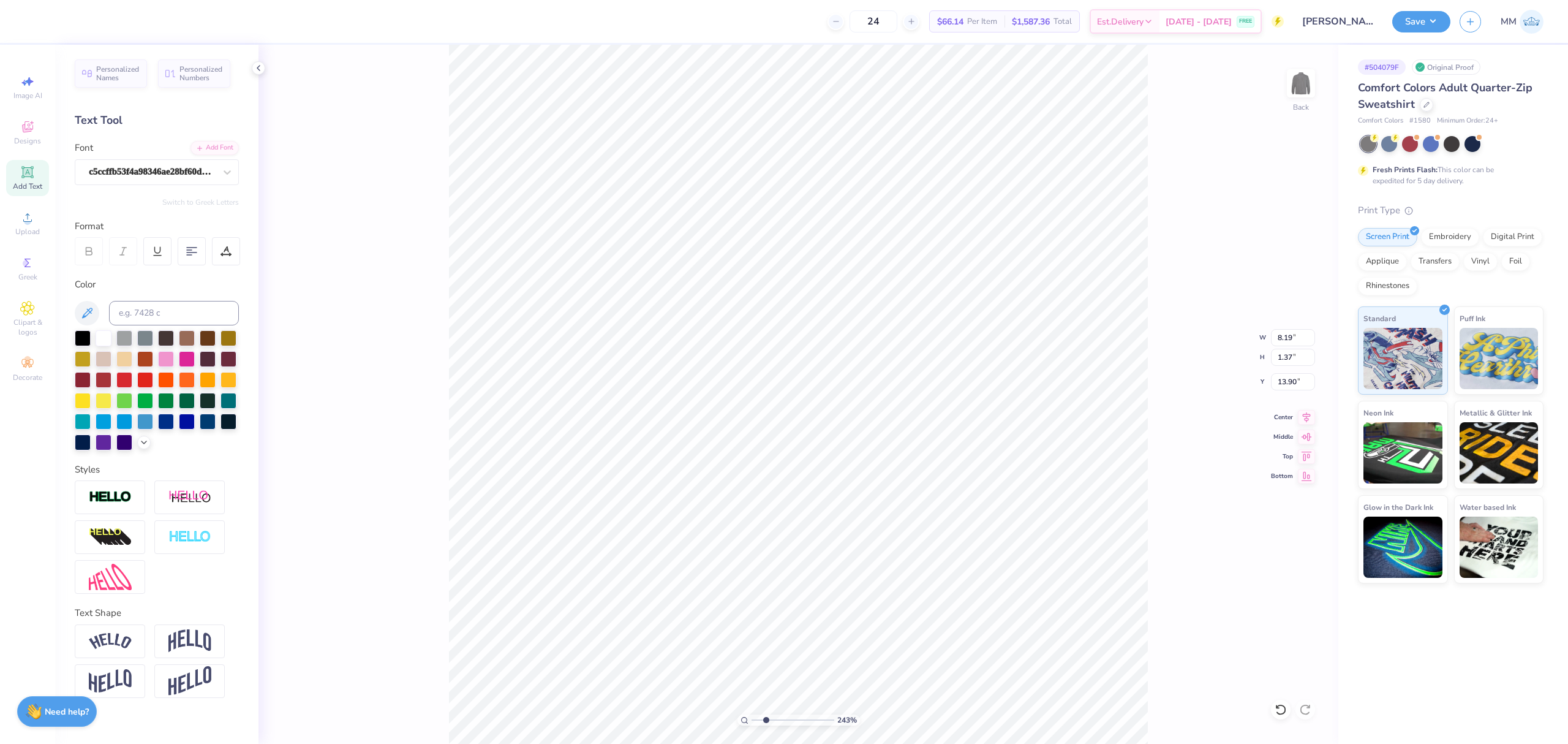
type input "2.43"
click at [766, 719] on input "range" at bounding box center [793, 720] width 82 height 11
type input "14.07"
click at [231, 249] on icon at bounding box center [226, 251] width 11 height 11
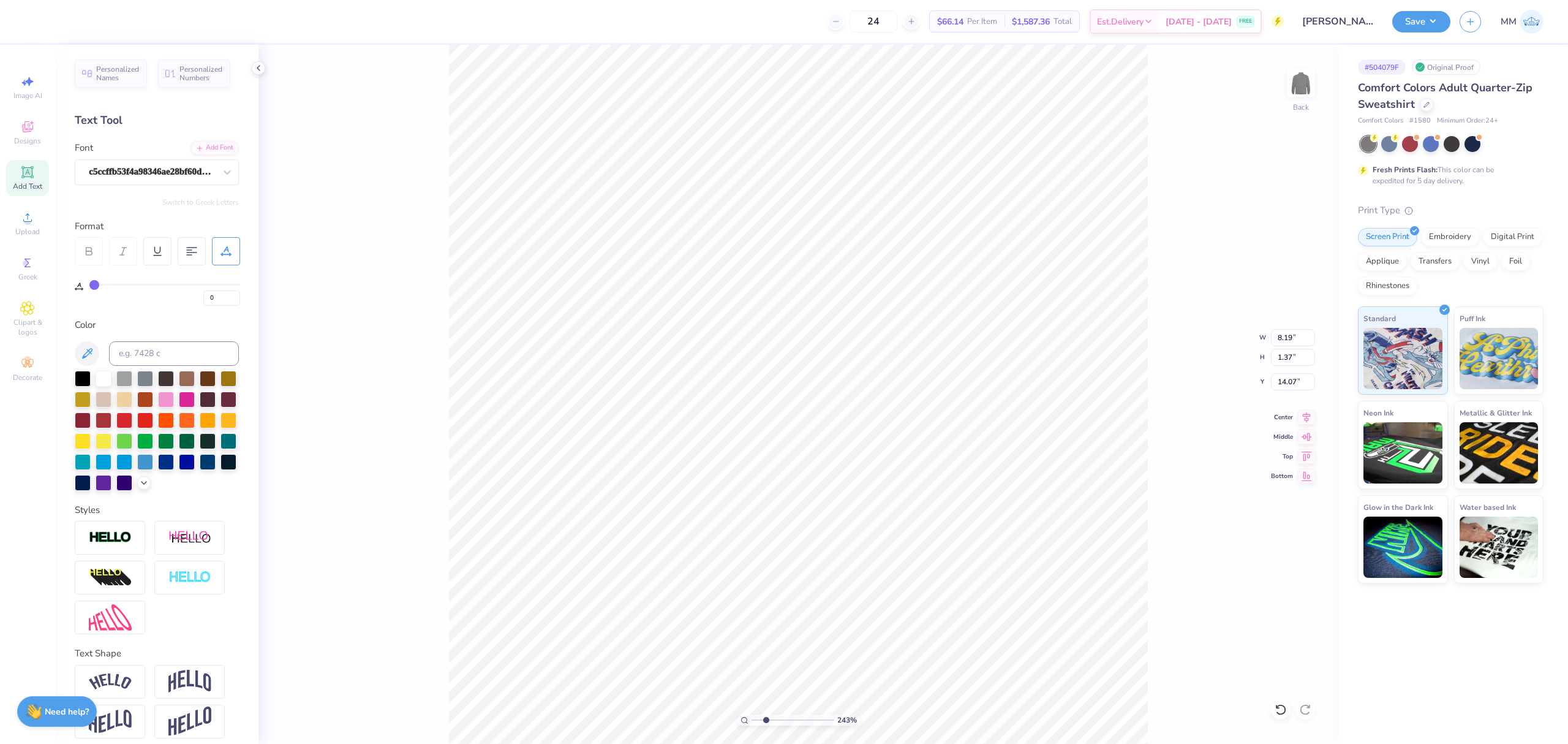
drag, startPoint x: 116, startPoint y: 286, endPoint x: 149, endPoint y: 286, distance: 33.0
click at [149, 286] on div "0" at bounding box center [165, 294] width 151 height 22
type input "29"
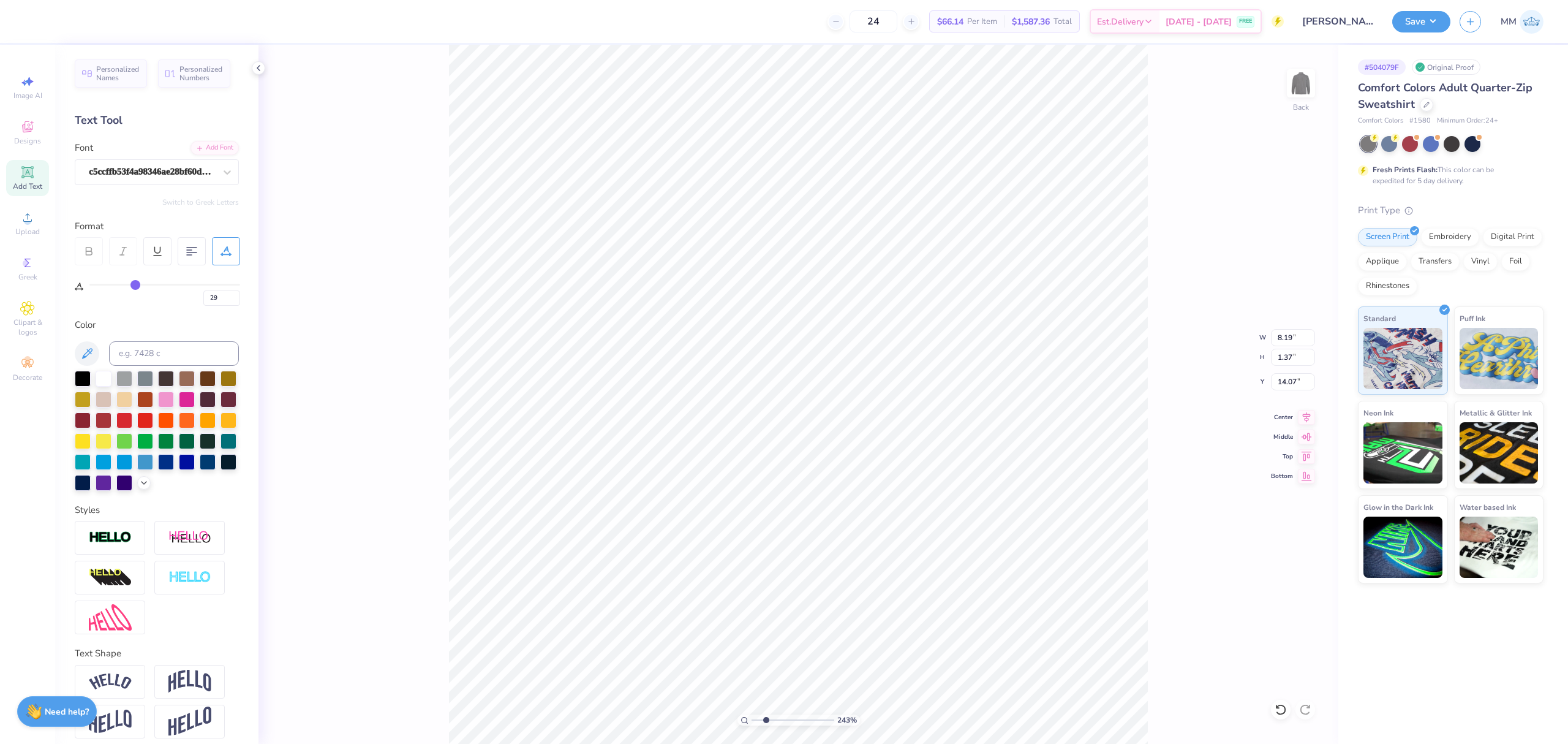
click at [136, 284] on input "range" at bounding box center [165, 284] width 151 height 2
type input "11.61"
type input "28"
type input "26"
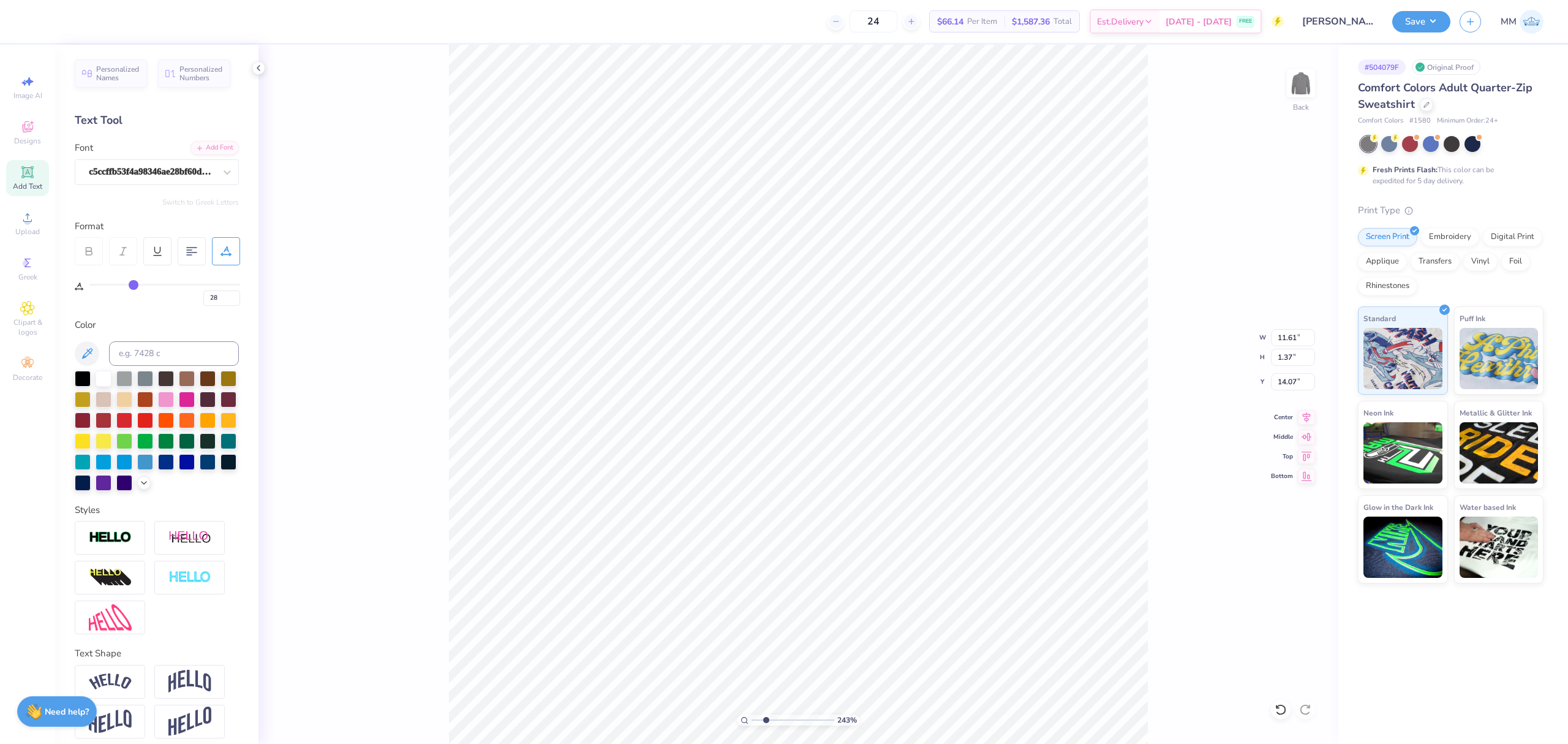
type input "26"
click at [130, 283] on input "range" at bounding box center [165, 284] width 151 height 2
type input "11.26"
type input "14.02"
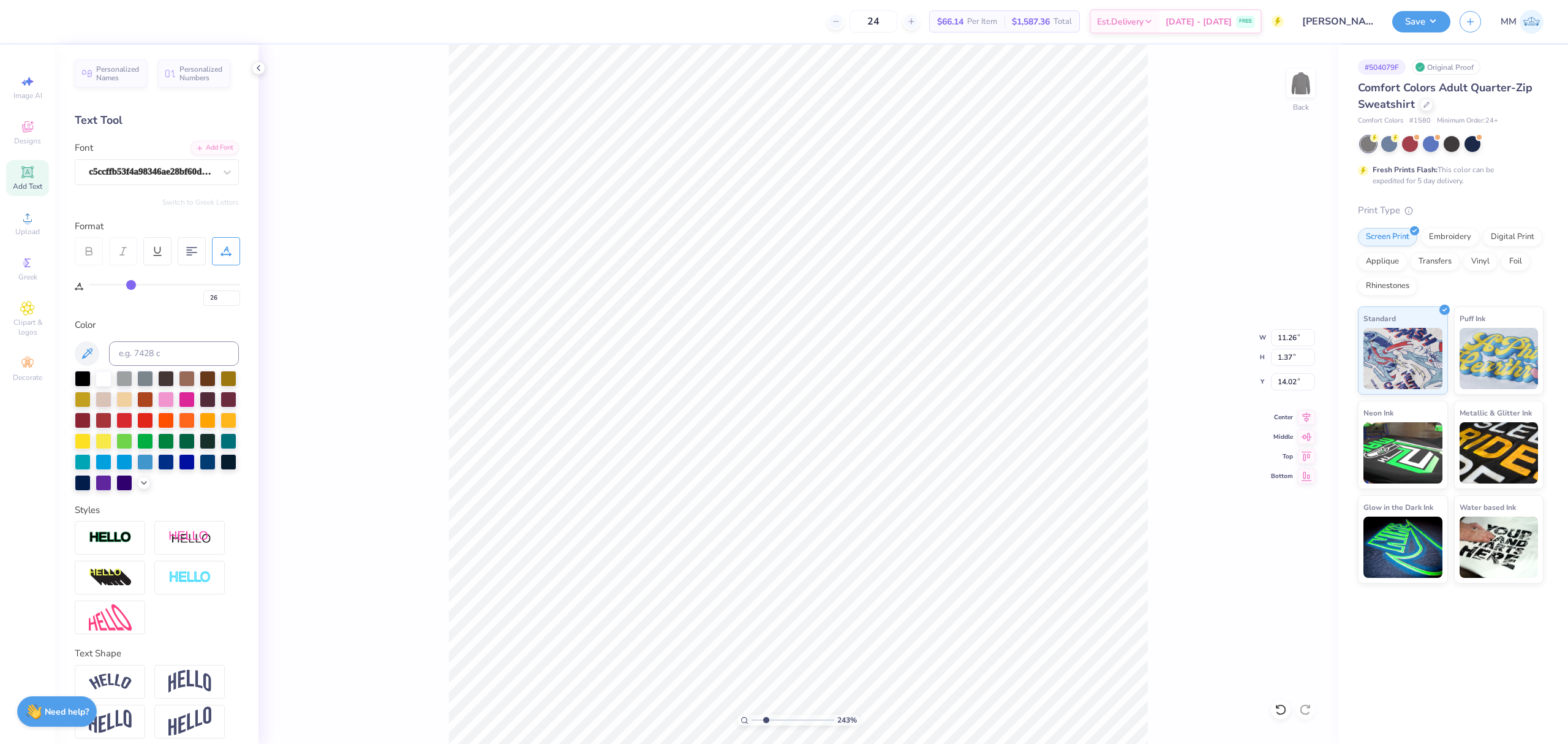
type input "10.39"
type input "1.27"
type input "10.42"
type input "8.81"
type input "6.94"
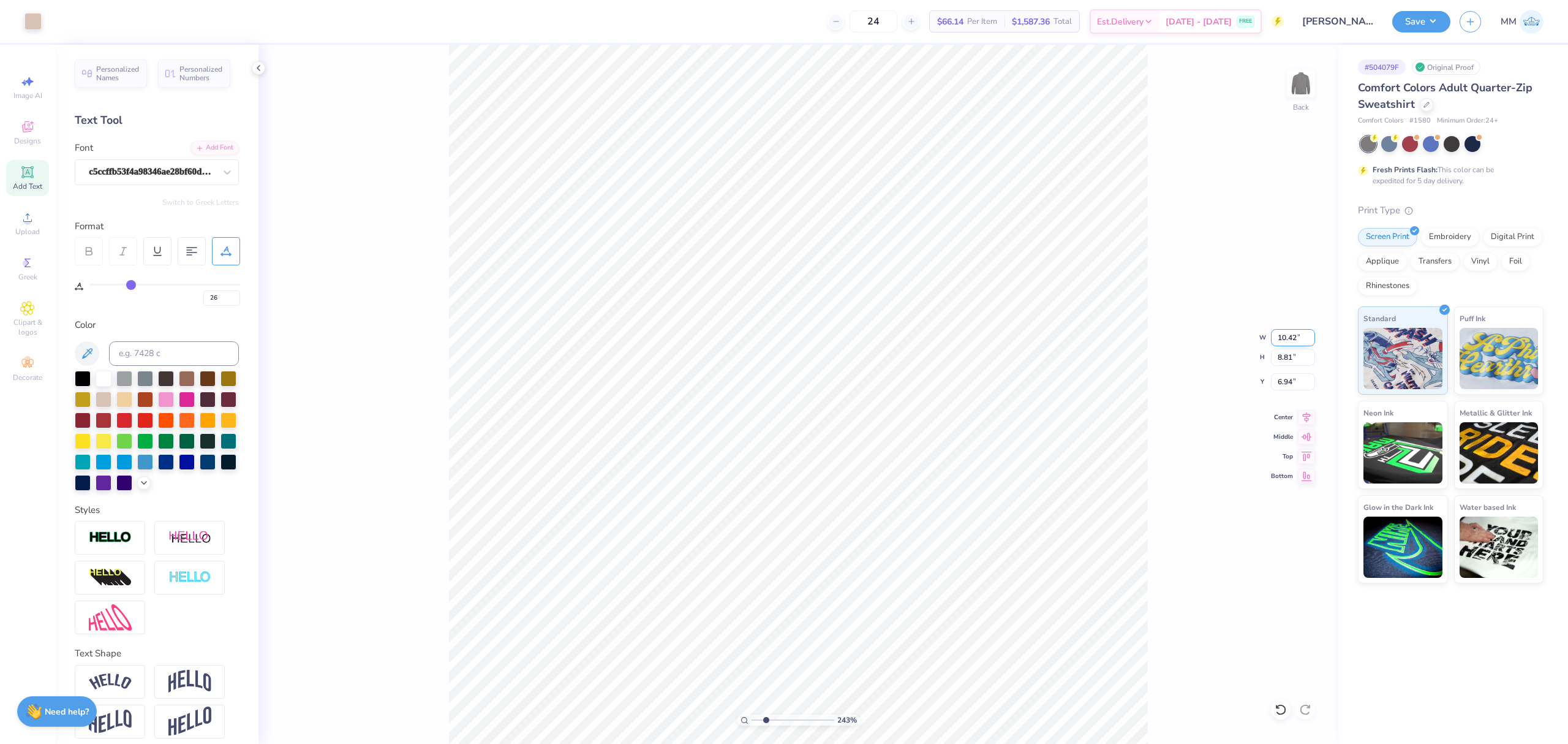
click at [1296, 339] on input "10.42" at bounding box center [1293, 337] width 44 height 17
type input "10.00"
type input "8.45"
type input "7.11"
type input "10.39"
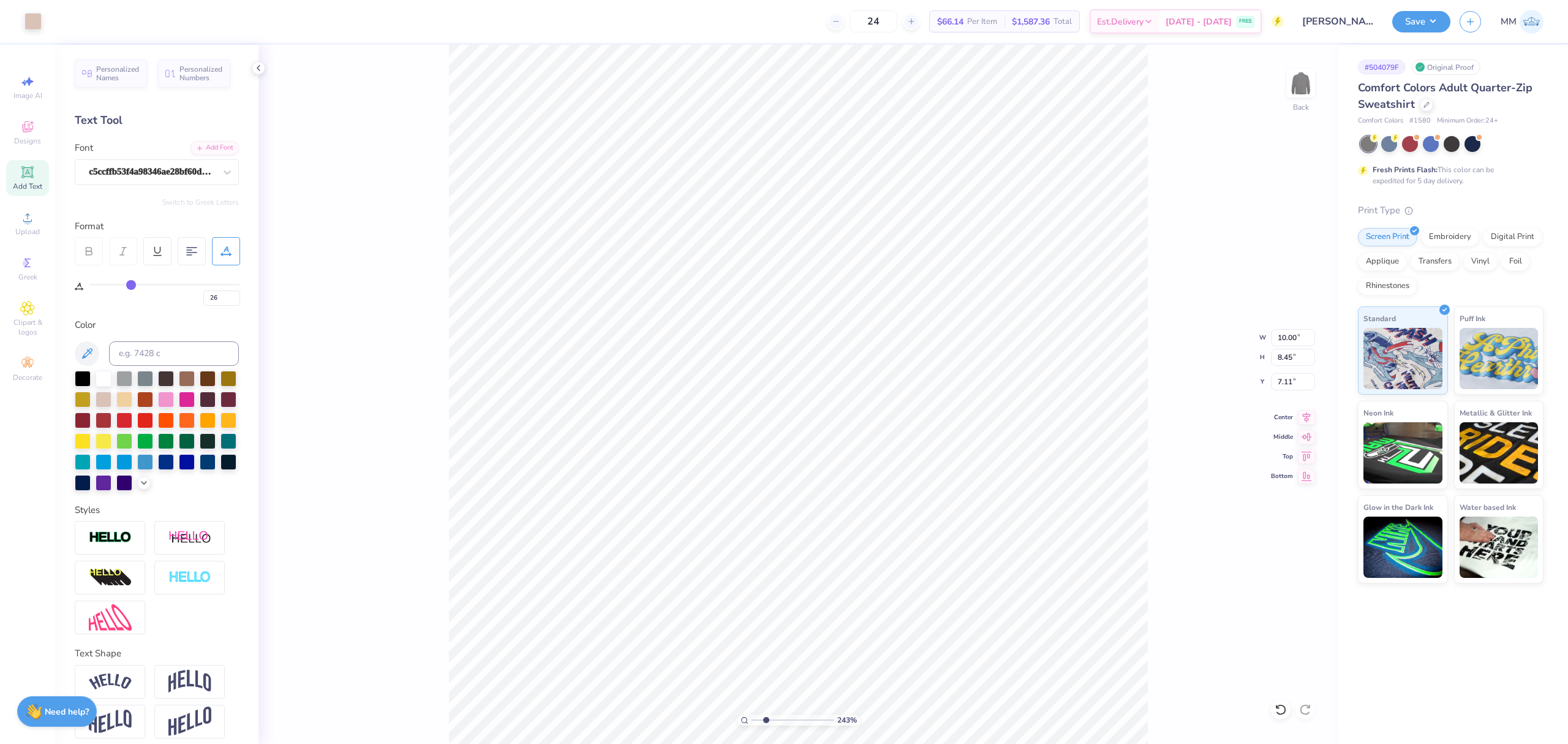
type input "1.27"
type input "14.02"
click at [1288, 337] on input "10.39" at bounding box center [1293, 337] width 44 height 17
type input "10.00"
type input "1.22"
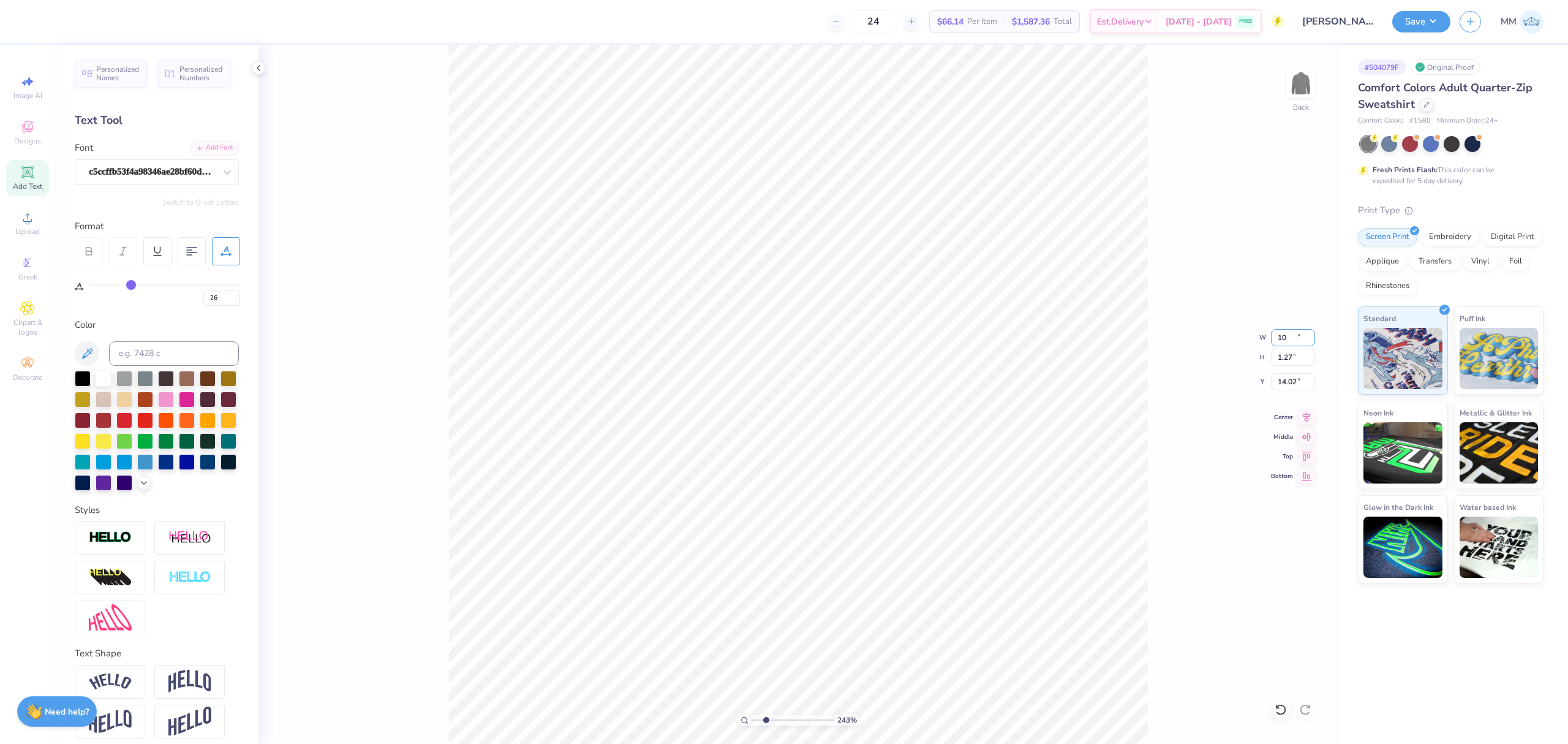
type input "14.04"
type input "1"
click at [669, 509] on li "Duplicate" at bounding box center [680, 510] width 97 height 24
type input "15.04"
type input "1.34"
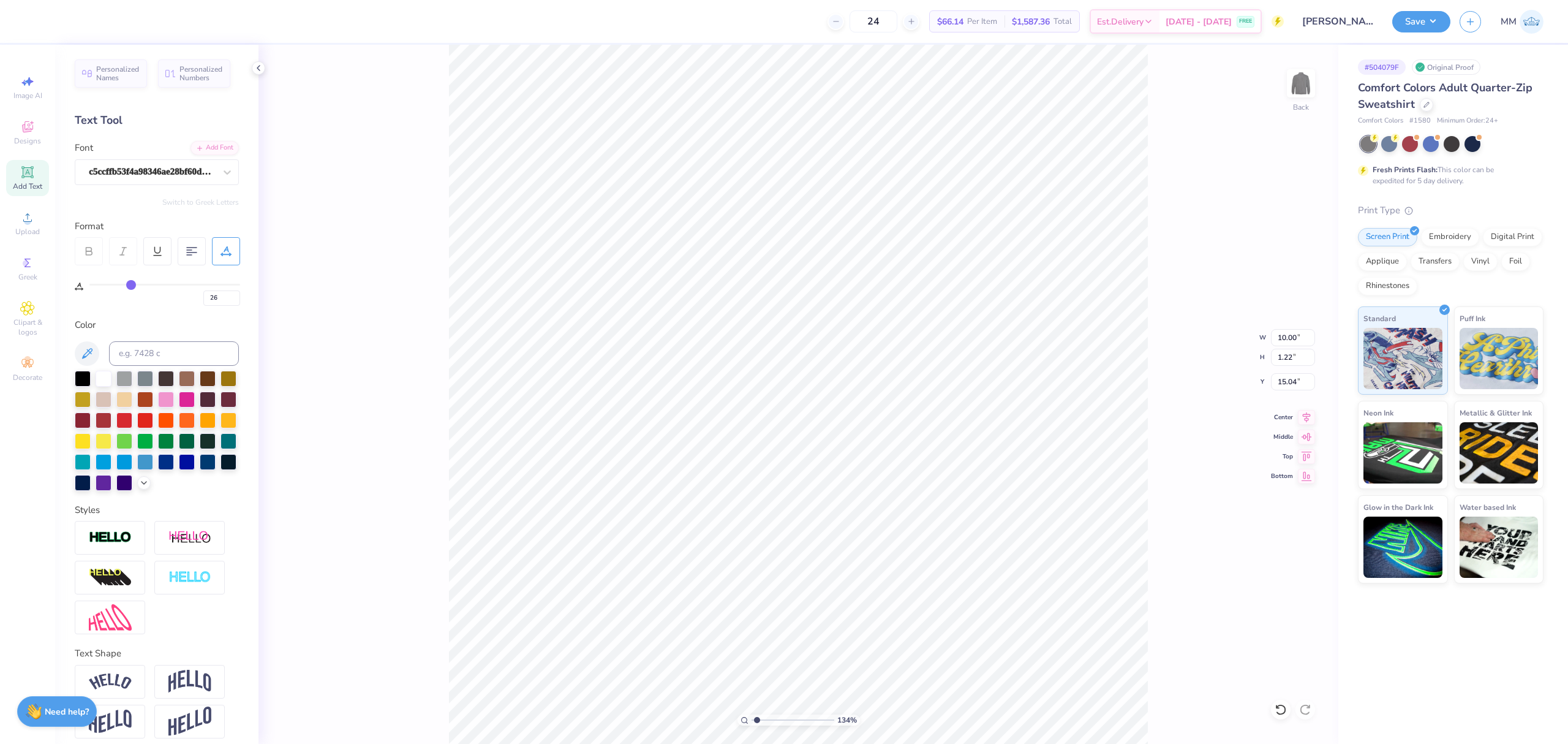
click at [757, 723] on input "range" at bounding box center [793, 720] width 82 height 11
type input "17.36"
type textarea "®"
click at [760, 718] on input "range" at bounding box center [793, 720] width 82 height 11
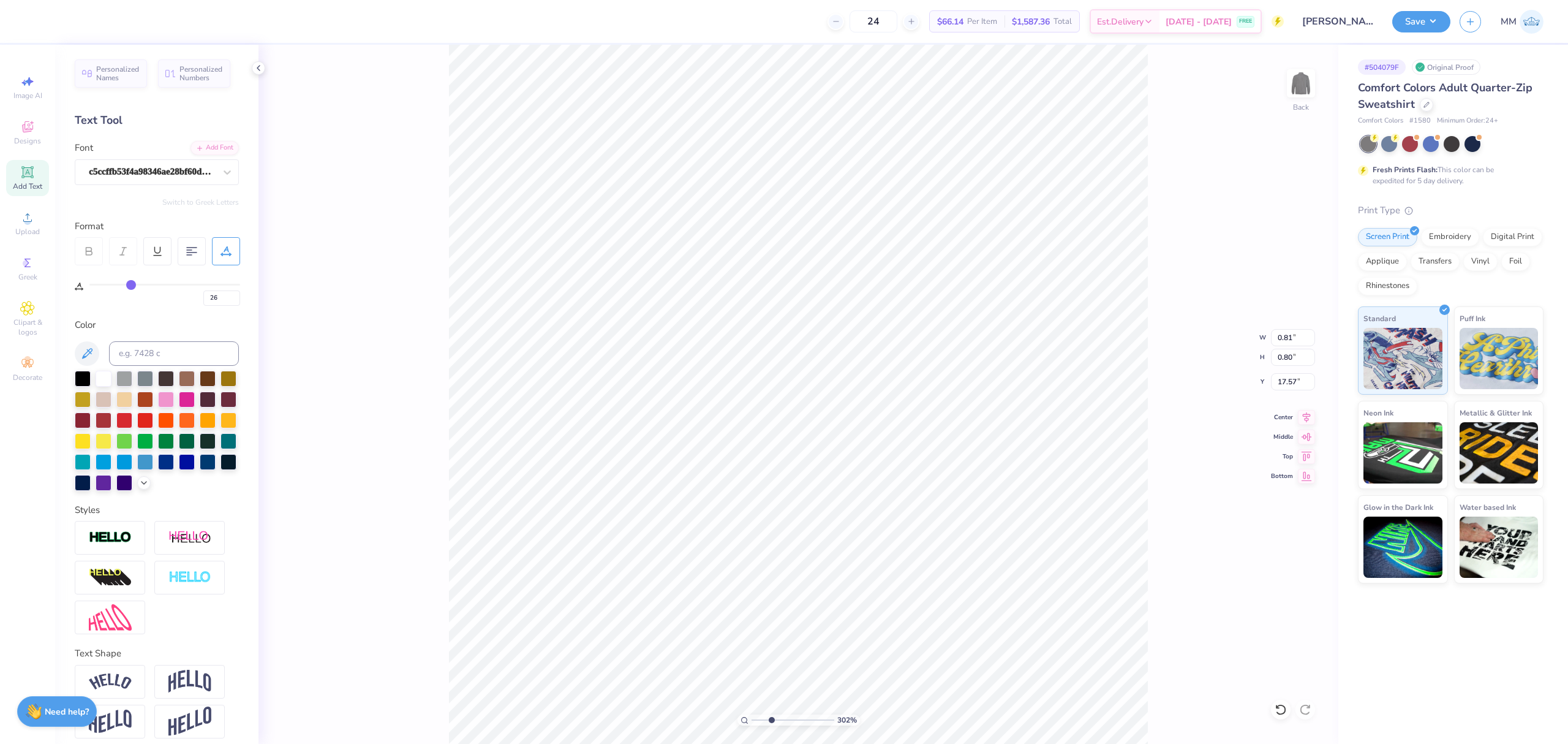
drag, startPoint x: 758, startPoint y: 719, endPoint x: 771, endPoint y: 721, distance: 13.2
type input "3.02"
click at [771, 721] on input "range" at bounding box center [793, 720] width 82 height 11
type input "17.56"
type input "0.38"
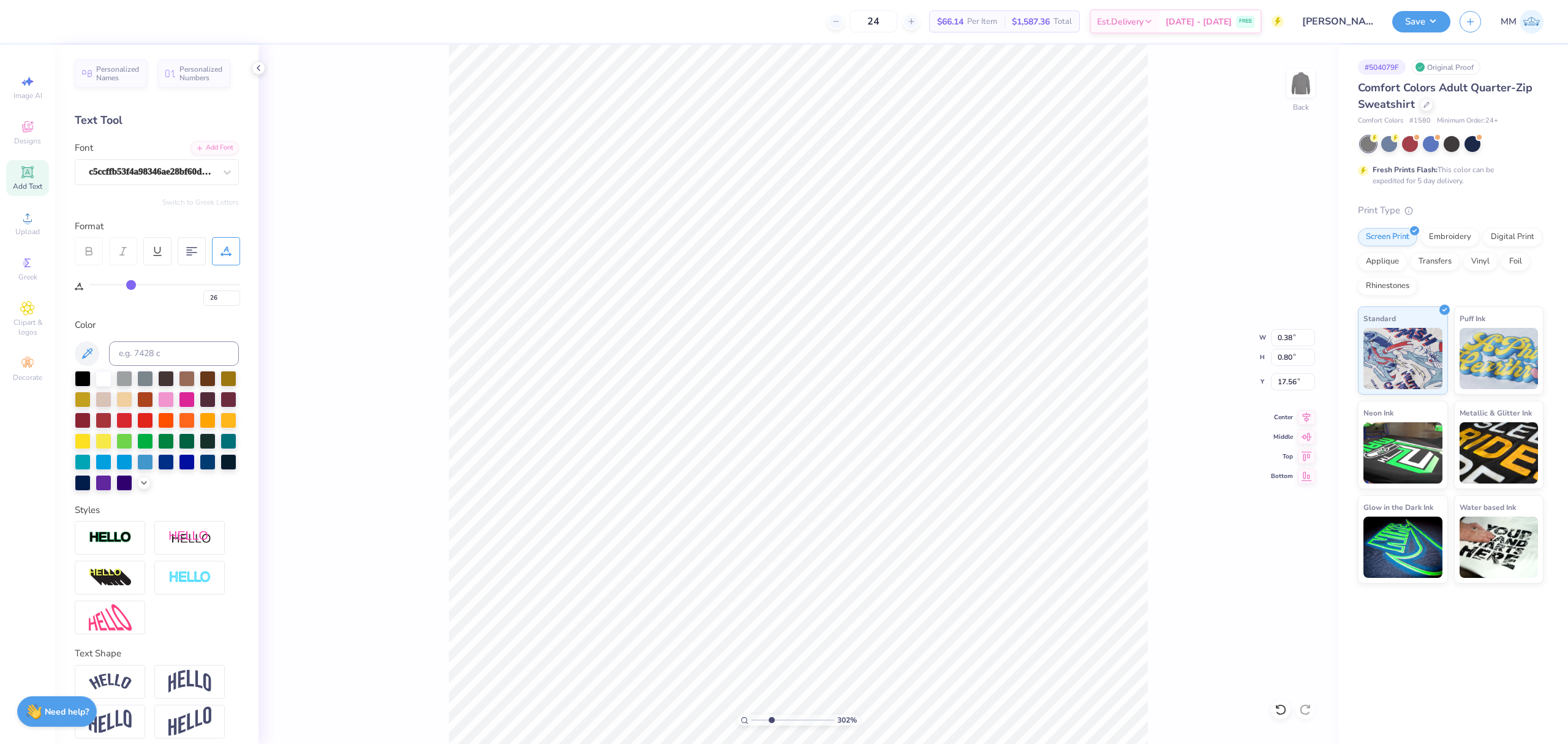
type input "0.37"
type input "14.89"
type input "0.48"
type input "14.79"
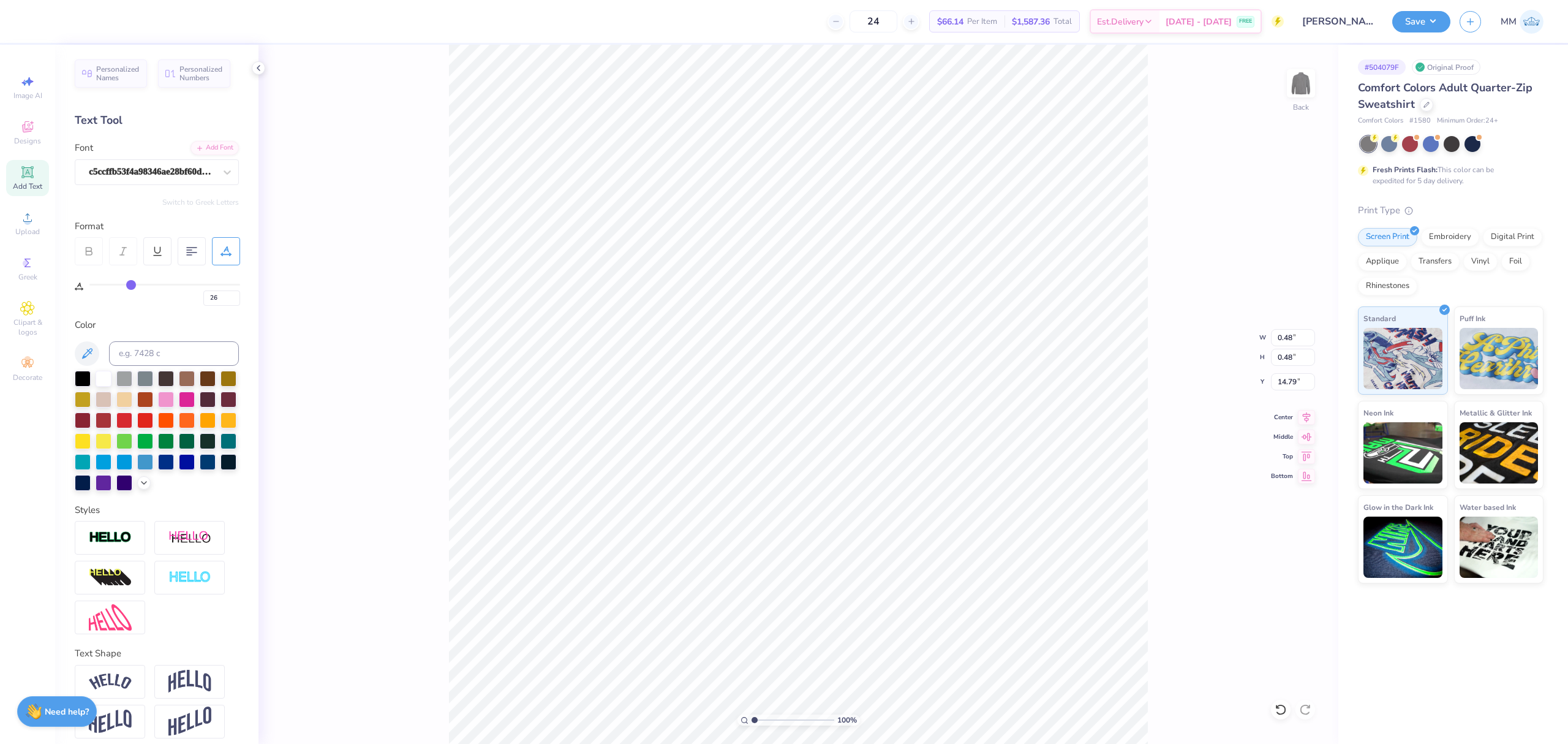
drag, startPoint x: 770, startPoint y: 716, endPoint x: 687, endPoint y: 660, distance: 100.1
type input "1"
click at [752, 714] on input "range" at bounding box center [793, 720] width 82 height 11
click at [869, 505] on li "Duplicate" at bounding box center [881, 510] width 97 height 24
type input "15.04"
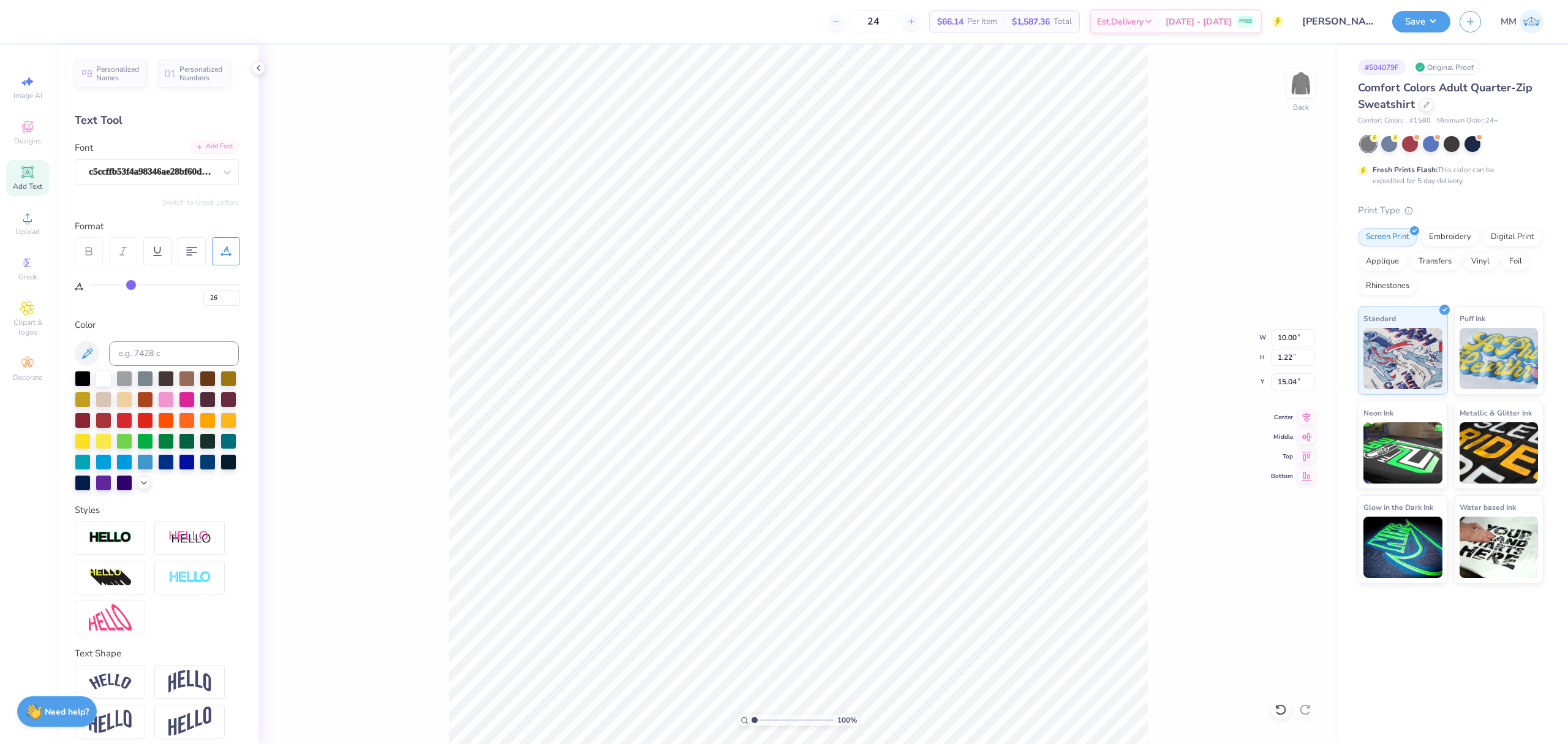
click at [204, 146] on div "Add Font" at bounding box center [215, 147] width 49 height 14
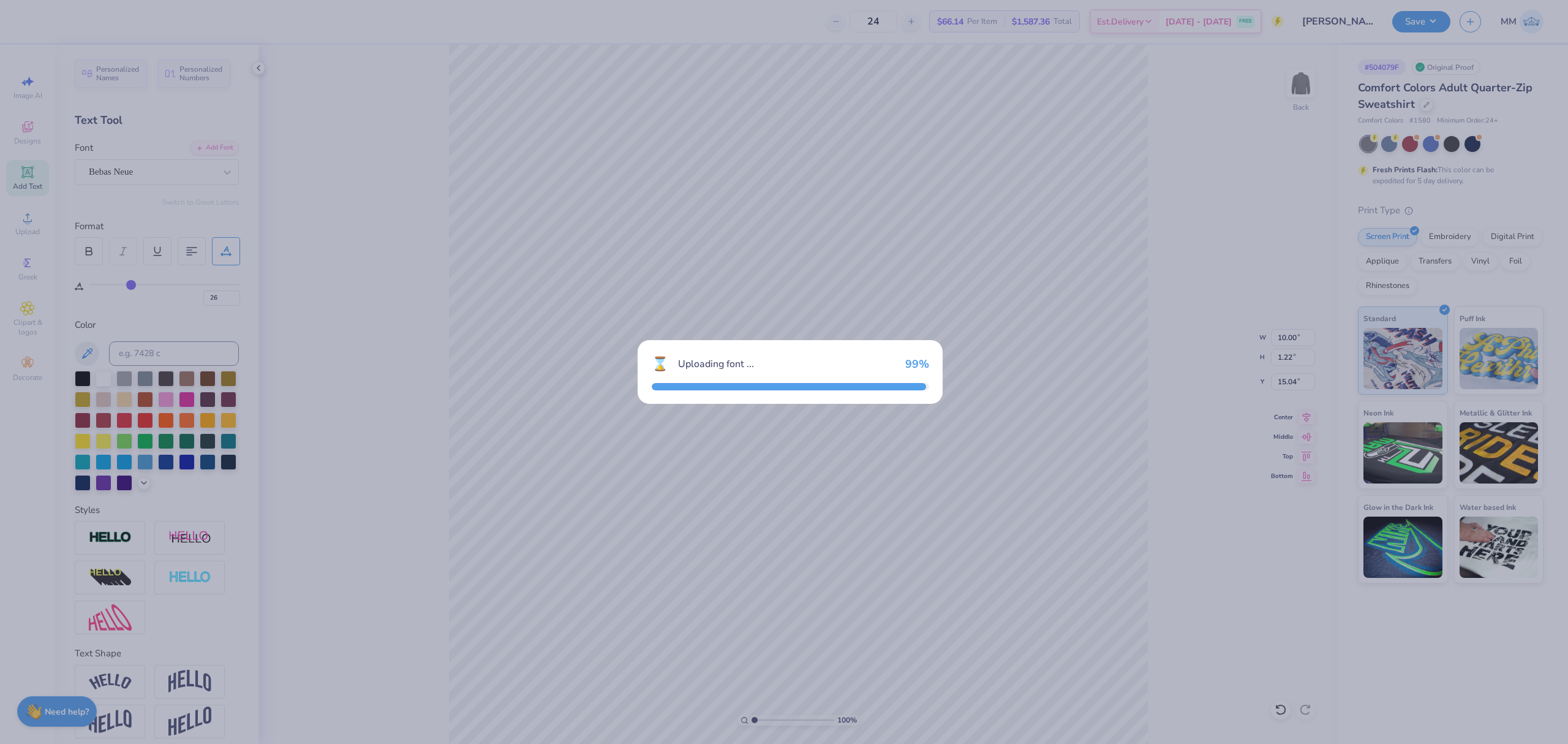
type input "7.11"
type input "1.26"
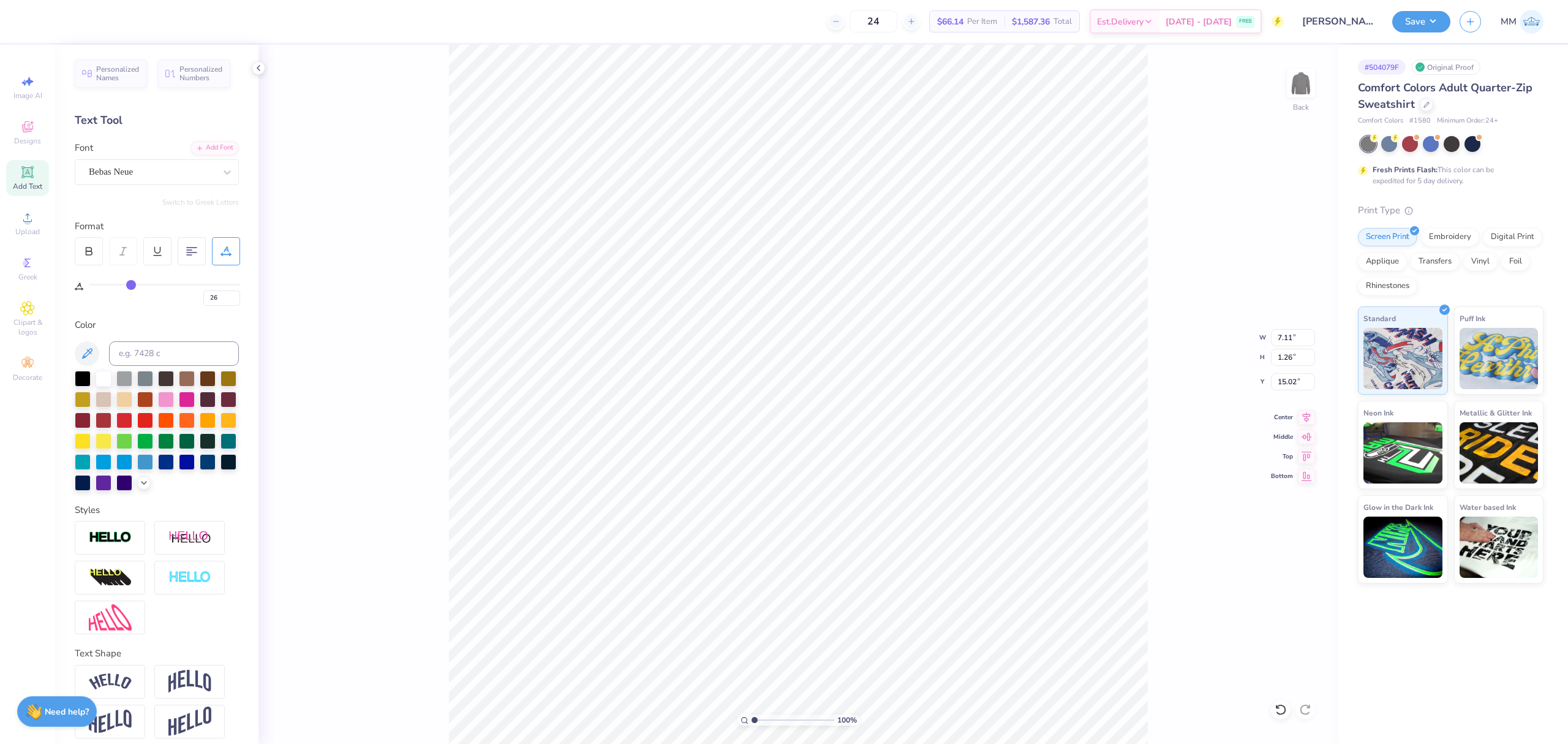
type input "17.33"
type textarea "Advocacy in Action"
type input "22"
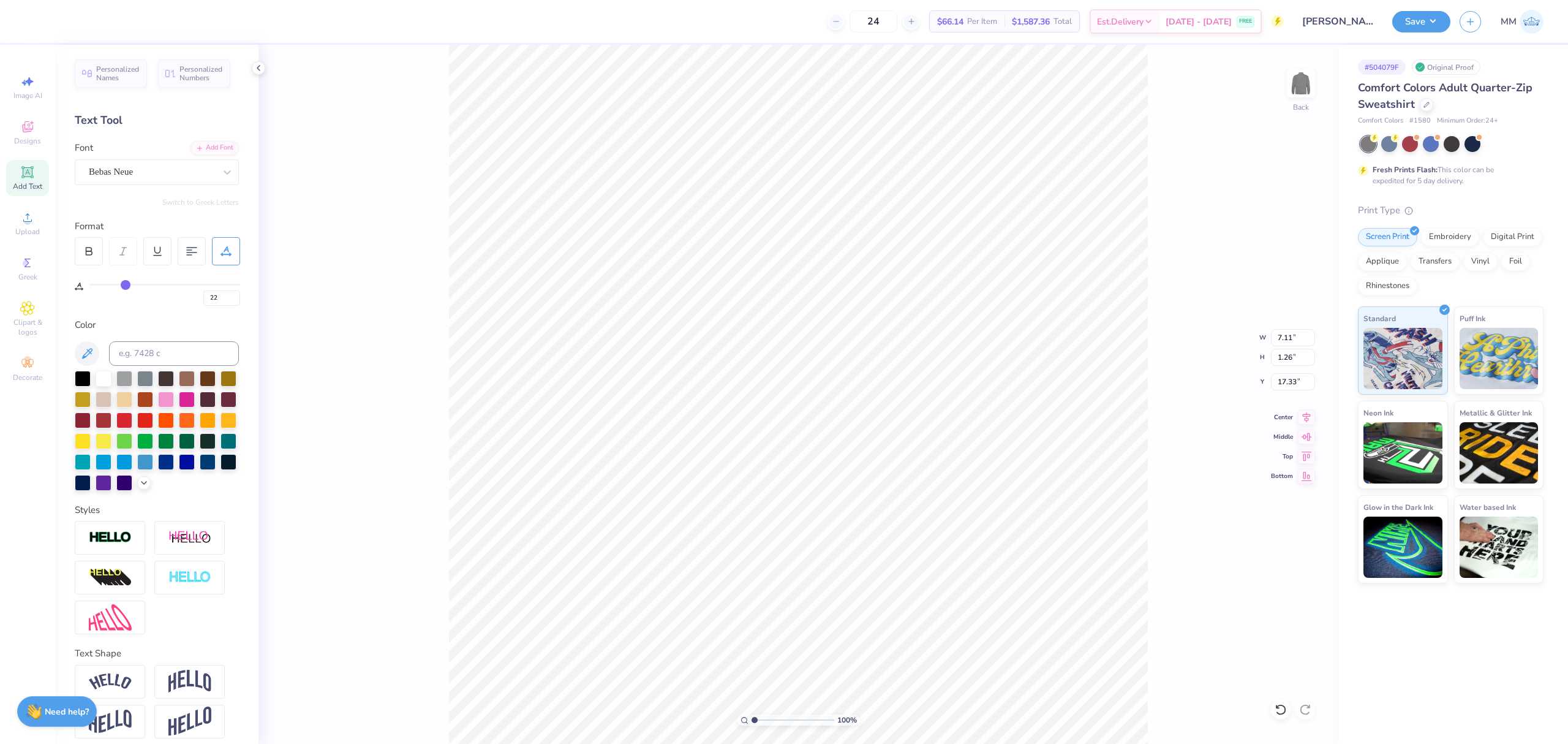
type input "15"
type input "8"
type input "4"
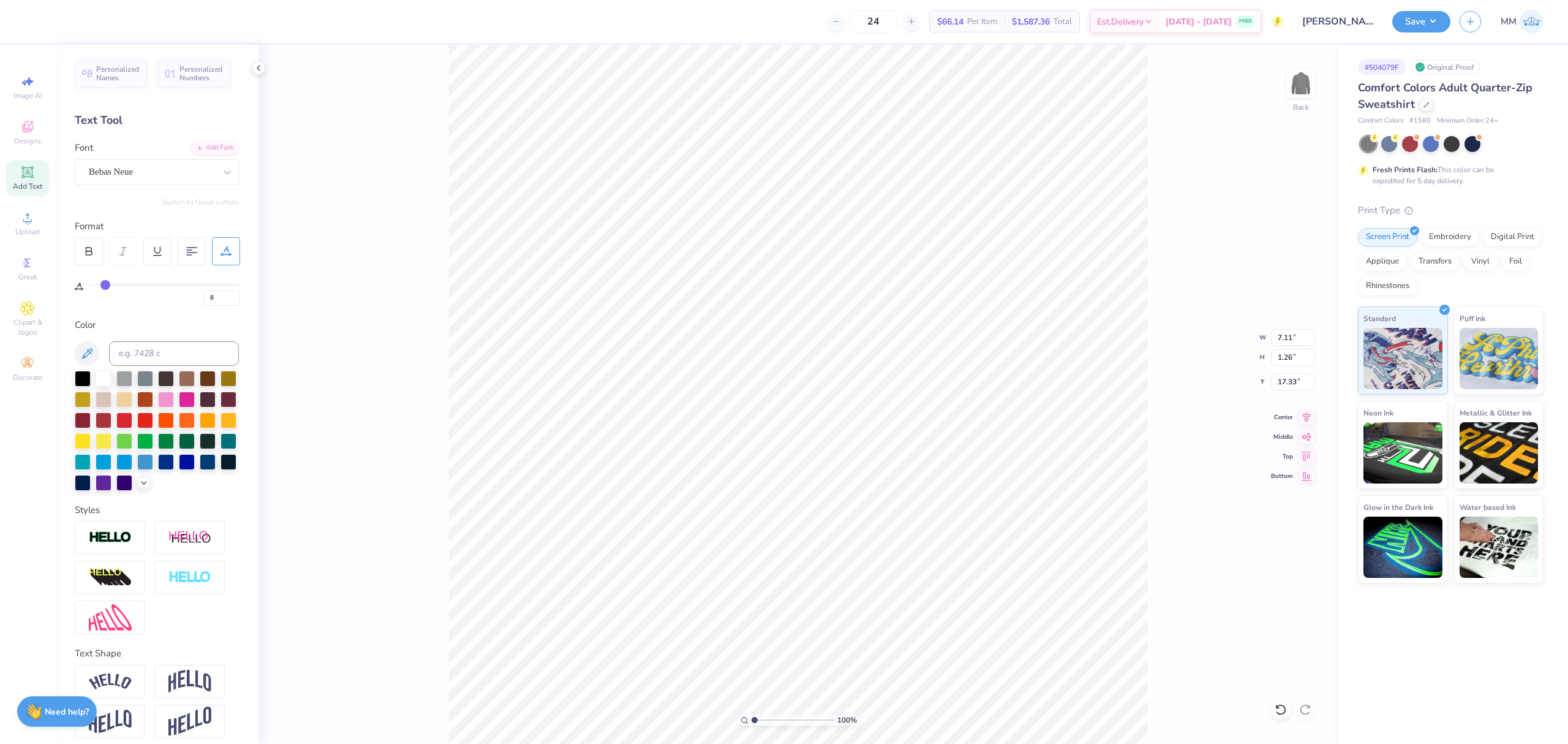
type input "4"
type input "0"
drag, startPoint x: 129, startPoint y: 287, endPoint x: 78, endPoint y: 286, distance: 51.0
type input "0"
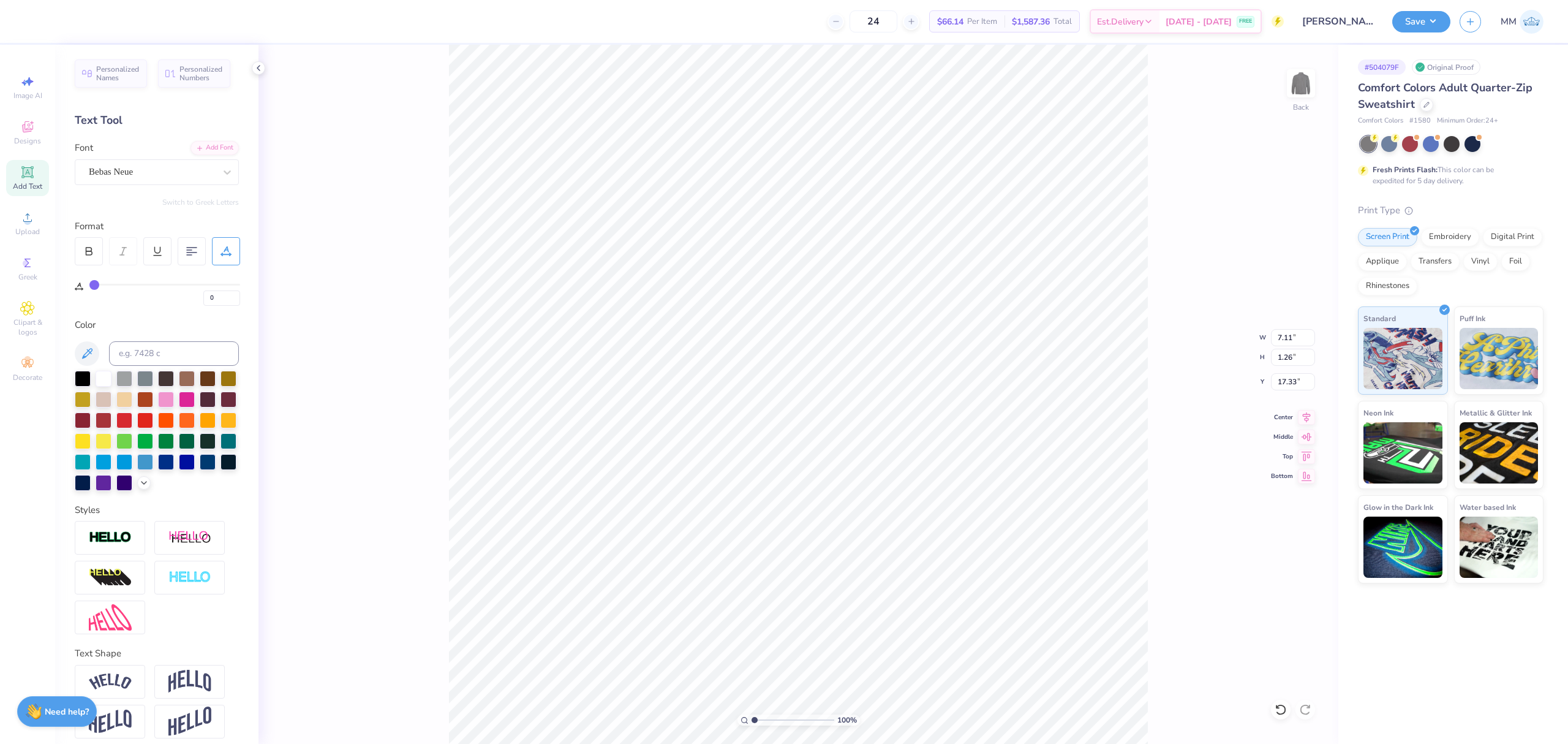
click at [89, 286] on input "range" at bounding box center [165, 284] width 151 height 2
type input "10.00"
type input "1.22"
type input "14.04"
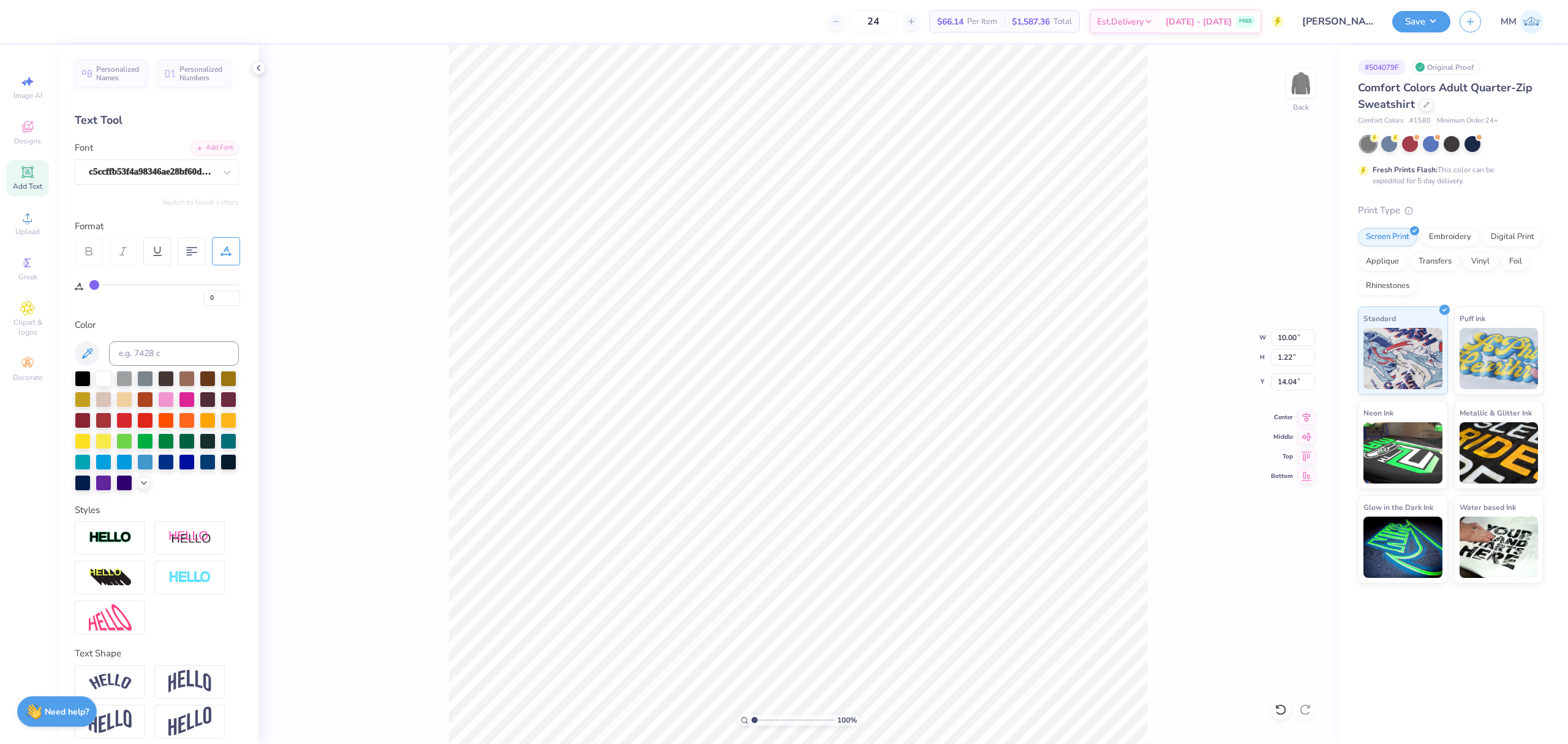
type input "26"
type input "8.45"
type input "7.11"
type input "10.80"
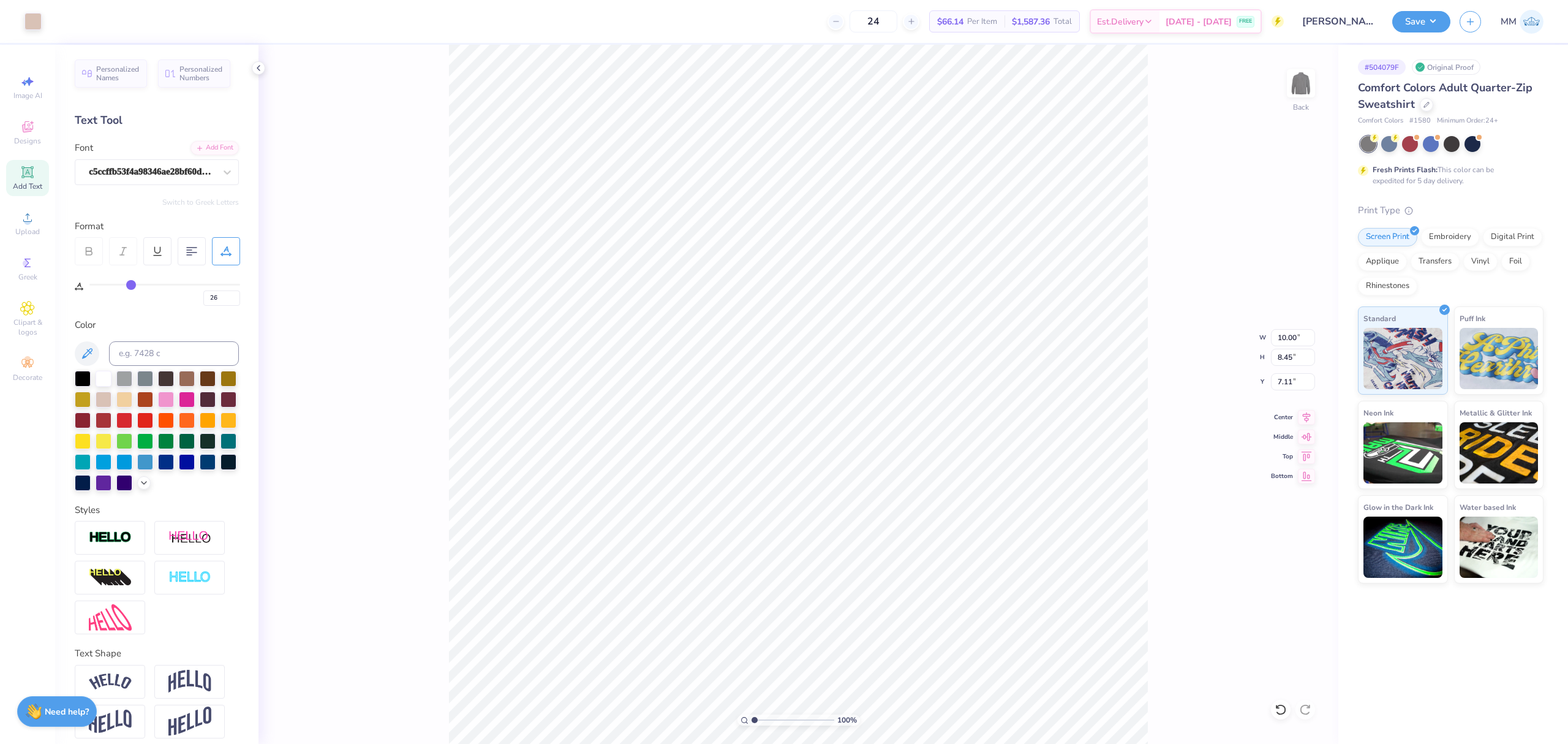
type input "1.26"
type input "17.33"
type input "0"
click at [1291, 337] on input "10.80" at bounding box center [1293, 337] width 44 height 17
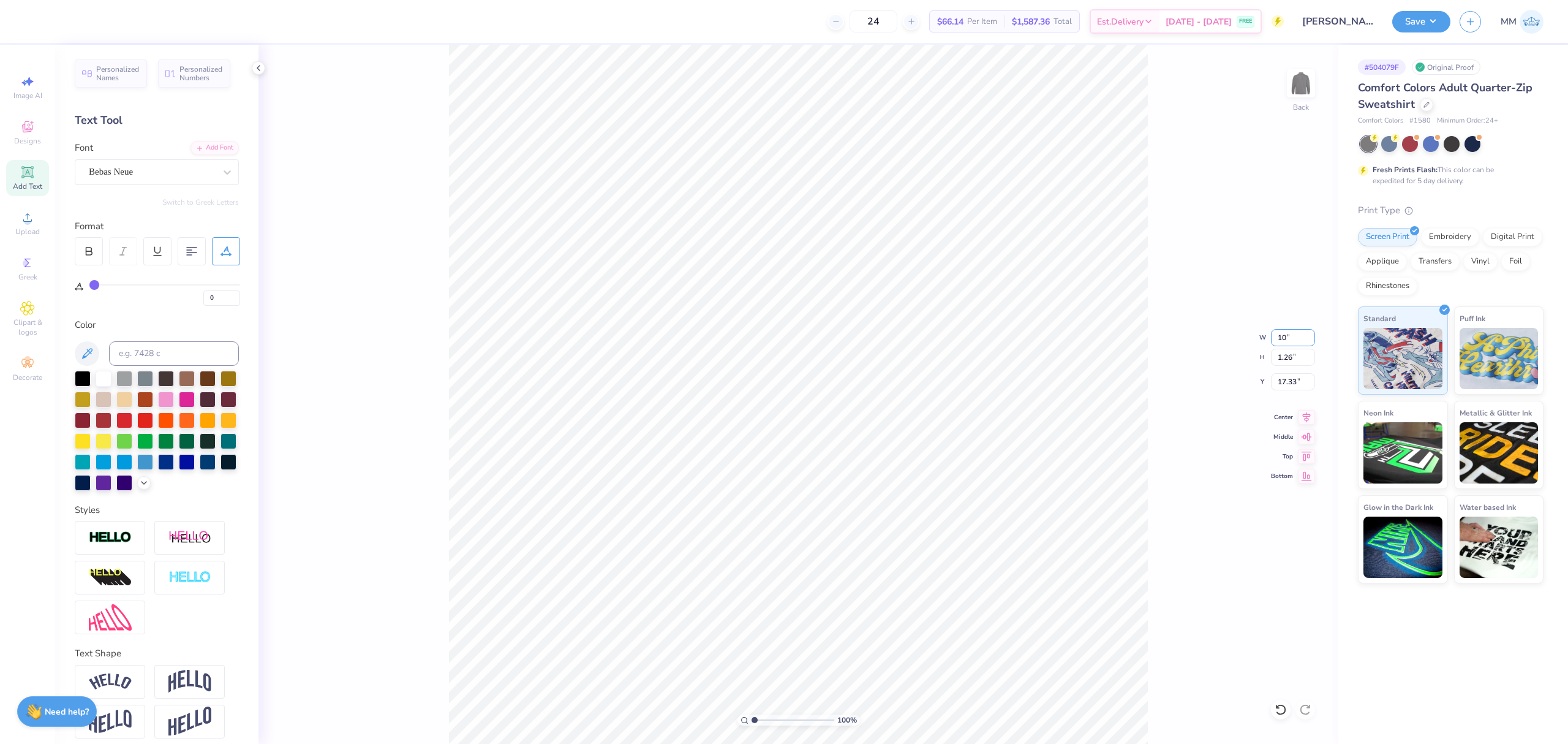
type input "10.00"
type input "1.16"
type input "17.37"
type input "15.84"
click at [1304, 414] on icon at bounding box center [1307, 415] width 17 height 15
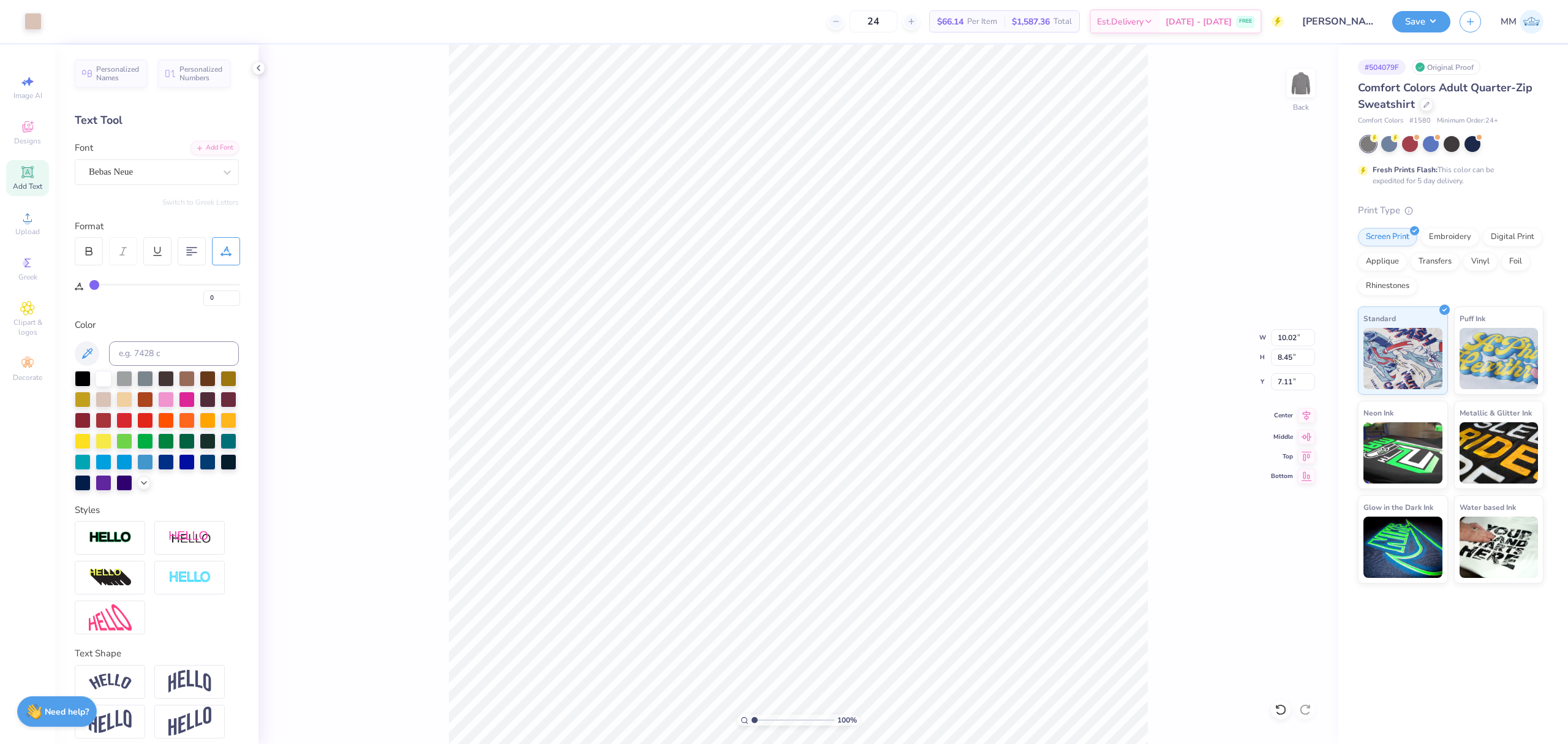
click at [1303, 418] on icon at bounding box center [1307, 415] width 17 height 15
click at [1287, 334] on input "10.02" at bounding box center [1293, 337] width 44 height 17
type input "3.50"
type input "3.45"
type input "3.00"
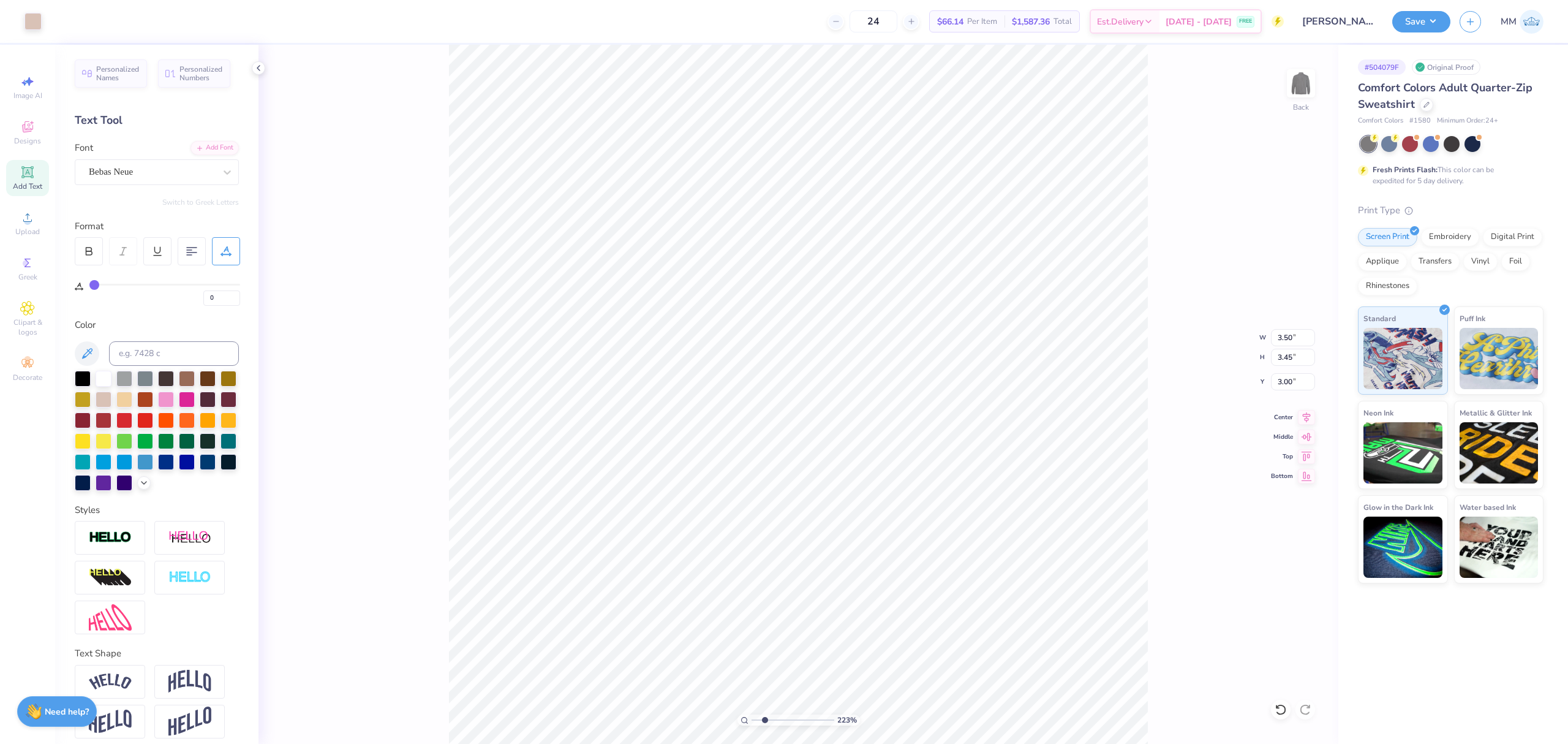
type input "2.23"
click at [764, 719] on input "range" at bounding box center [793, 720] width 82 height 11
type input "26"
type input "0.26"
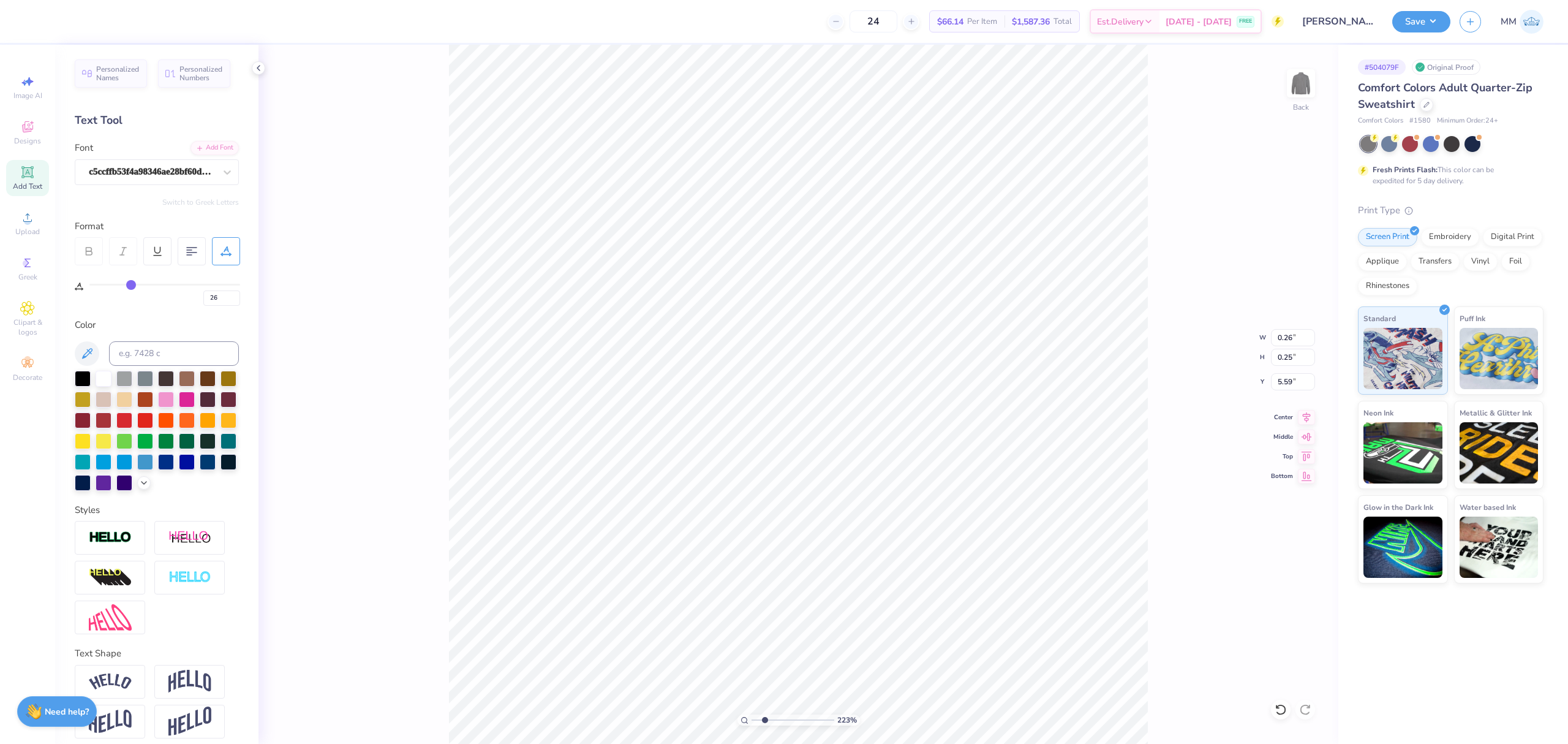
type input "0.25"
type input "5.59"
drag, startPoint x: 764, startPoint y: 717, endPoint x: 729, endPoint y: 704, distance: 37.3
click at [752, 714] on input "range" at bounding box center [793, 720] width 82 height 11
drag, startPoint x: 760, startPoint y: 717, endPoint x: 768, endPoint y: 723, distance: 10.0
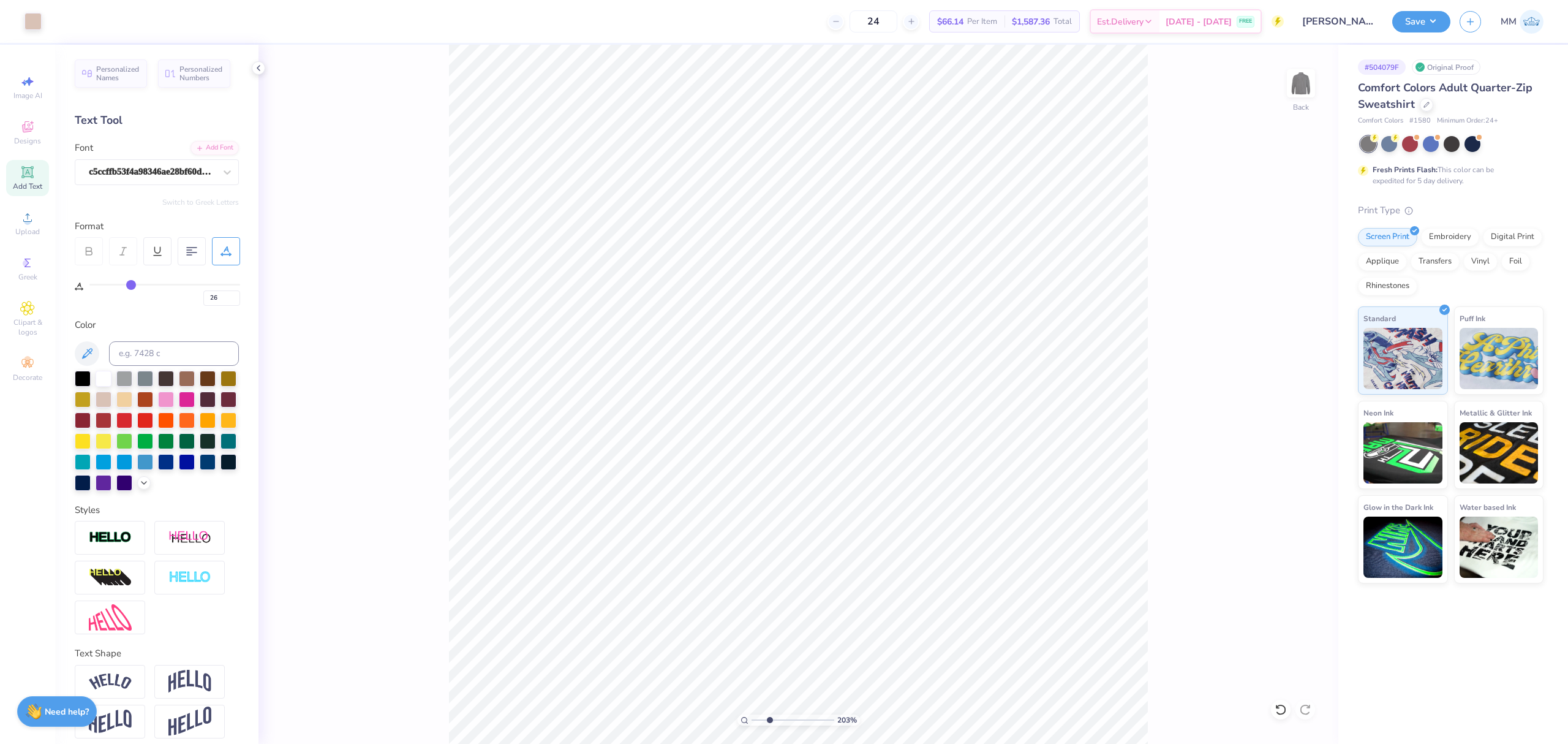
click at [768, 723] on input "range" at bounding box center [793, 720] width 82 height 11
click at [756, 720] on input "range" at bounding box center [793, 720] width 82 height 11
drag, startPoint x: 755, startPoint y: 722, endPoint x: 775, endPoint y: 728, distance: 20.9
click at [775, 725] on input "range" at bounding box center [793, 720] width 82 height 11
drag, startPoint x: 772, startPoint y: 724, endPoint x: 724, endPoint y: 722, distance: 48.0
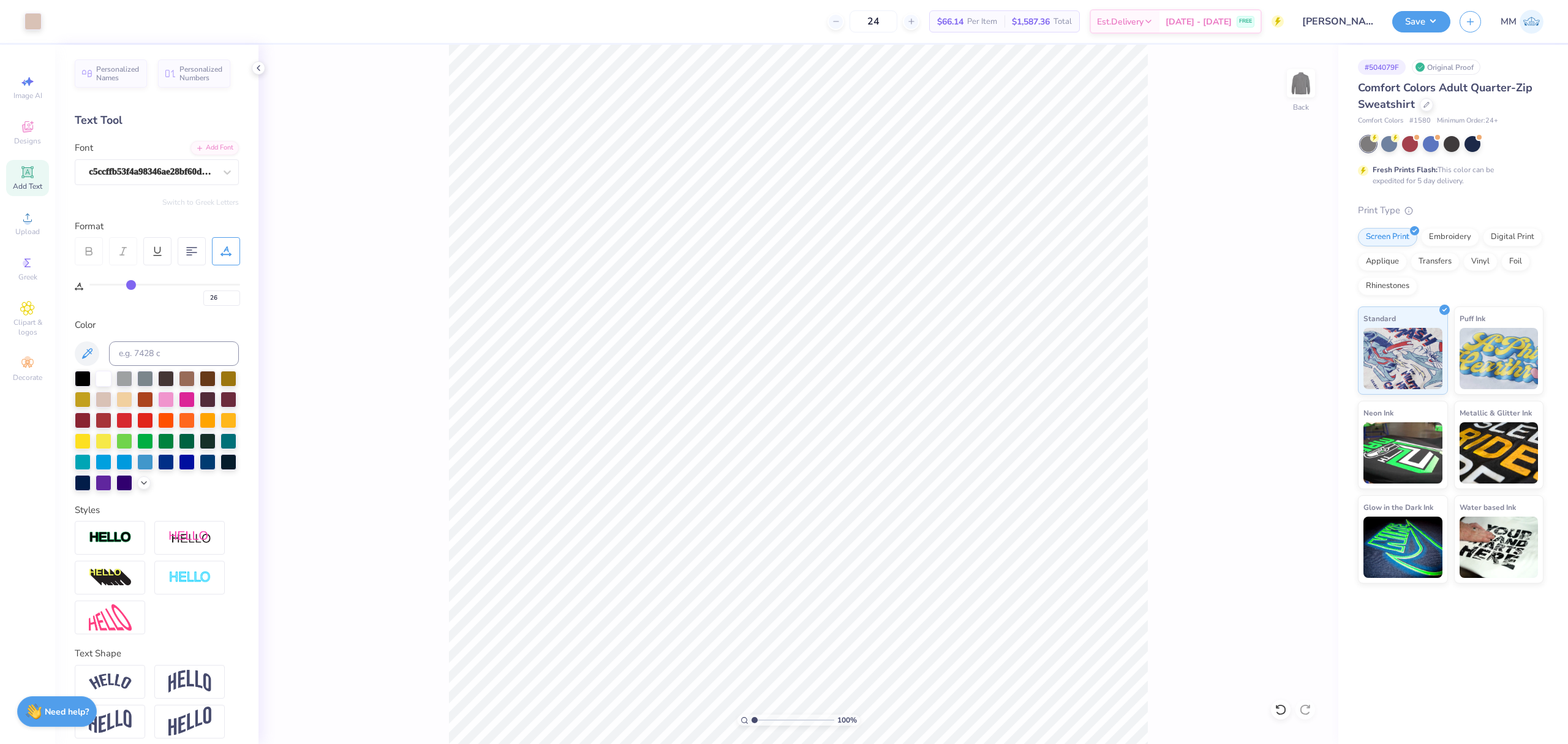
type input "1"
click at [752, 722] on input "range" at bounding box center [793, 720] width 82 height 11
click at [1425, 20] on button "Save" at bounding box center [1421, 20] width 58 height 21
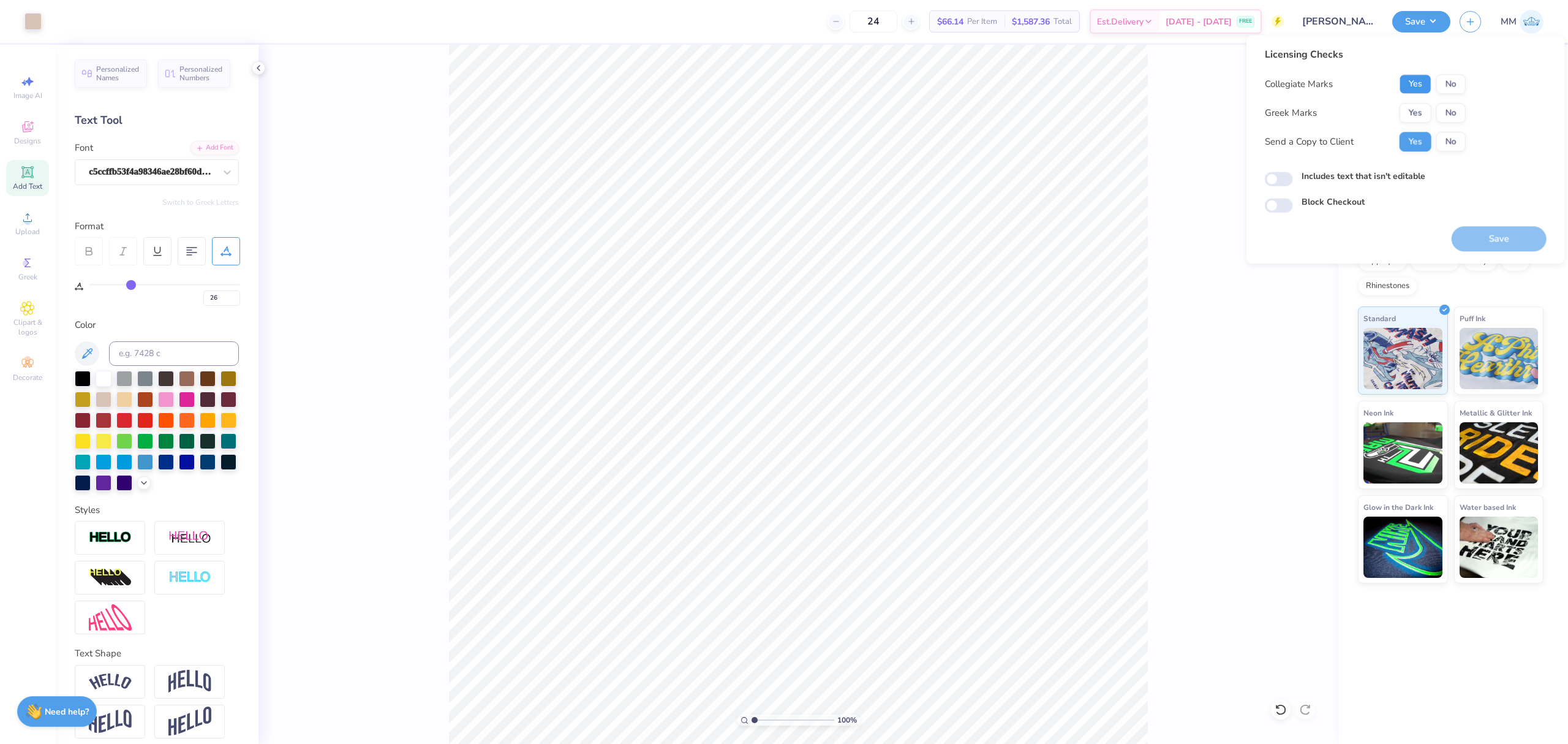
click at [1408, 82] on button "Yes" at bounding box center [1416, 83] width 32 height 20
click at [1453, 111] on button "No" at bounding box center [1451, 112] width 29 height 20
click at [1364, 174] on label "Includes text that isn't editable" at bounding box center [1364, 176] width 124 height 13
click at [1293, 174] on input "Includes text that isn't editable" at bounding box center [1279, 179] width 28 height 15
checkbox input "true"
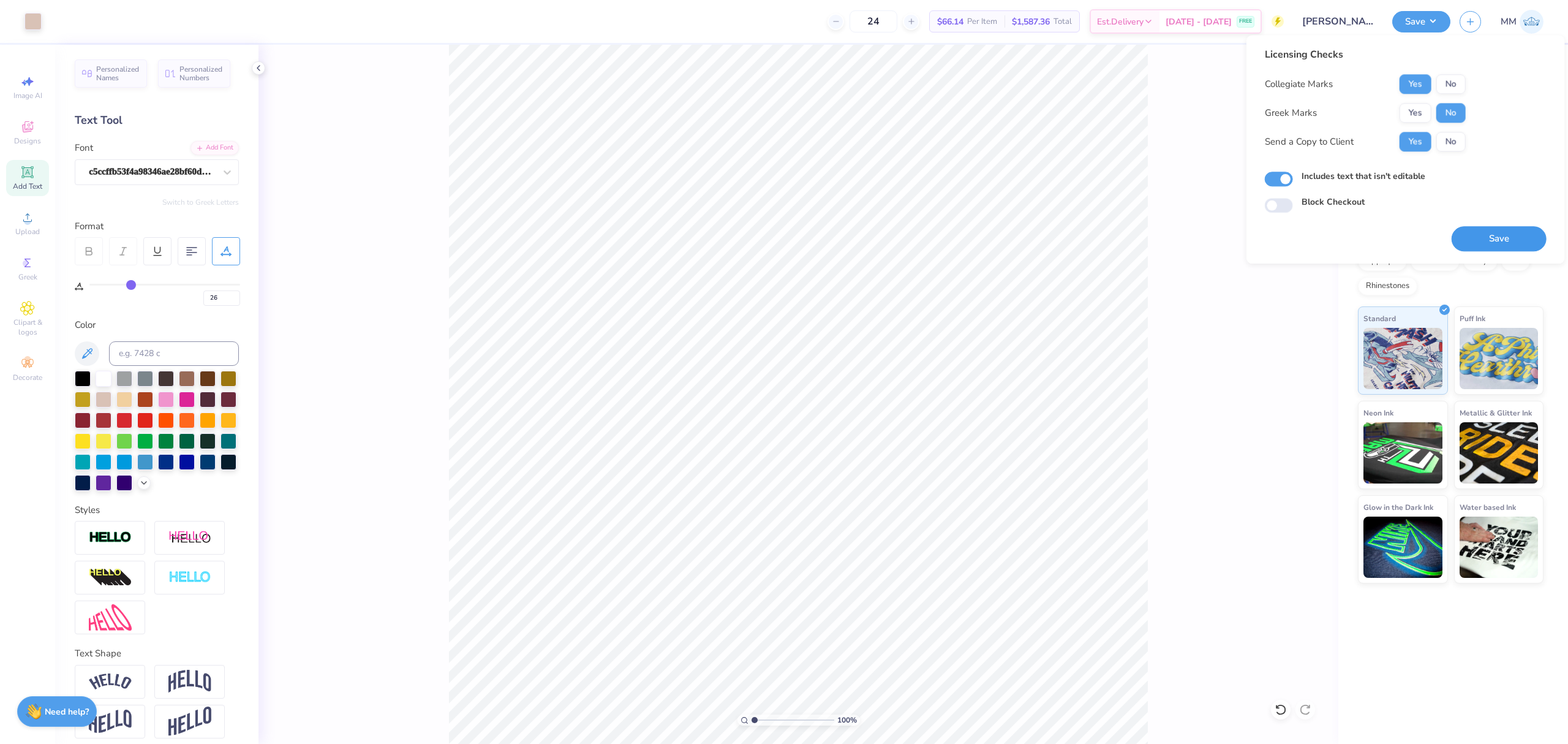
click at [1487, 233] on button "Save" at bounding box center [1499, 239] width 95 height 25
